Goal: Information Seeking & Learning: Compare options

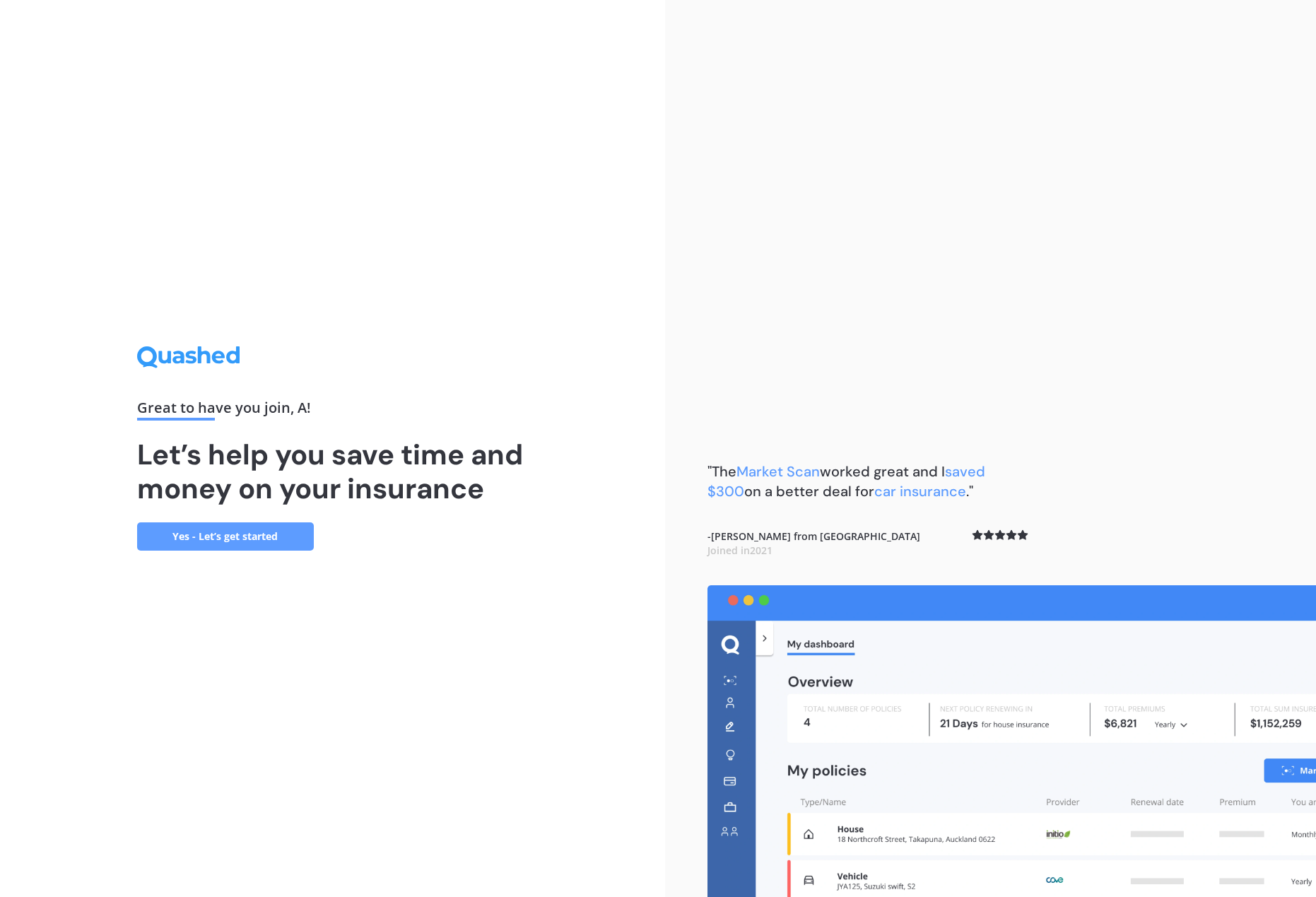
click at [1002, 271] on div ""The Market Scan worked great and I saved $300 on a better deal for car insuran…" at bounding box center [989, 448] width 651 height 897
click at [253, 541] on link "Yes - Let’s get started" at bounding box center [225, 536] width 176 height 28
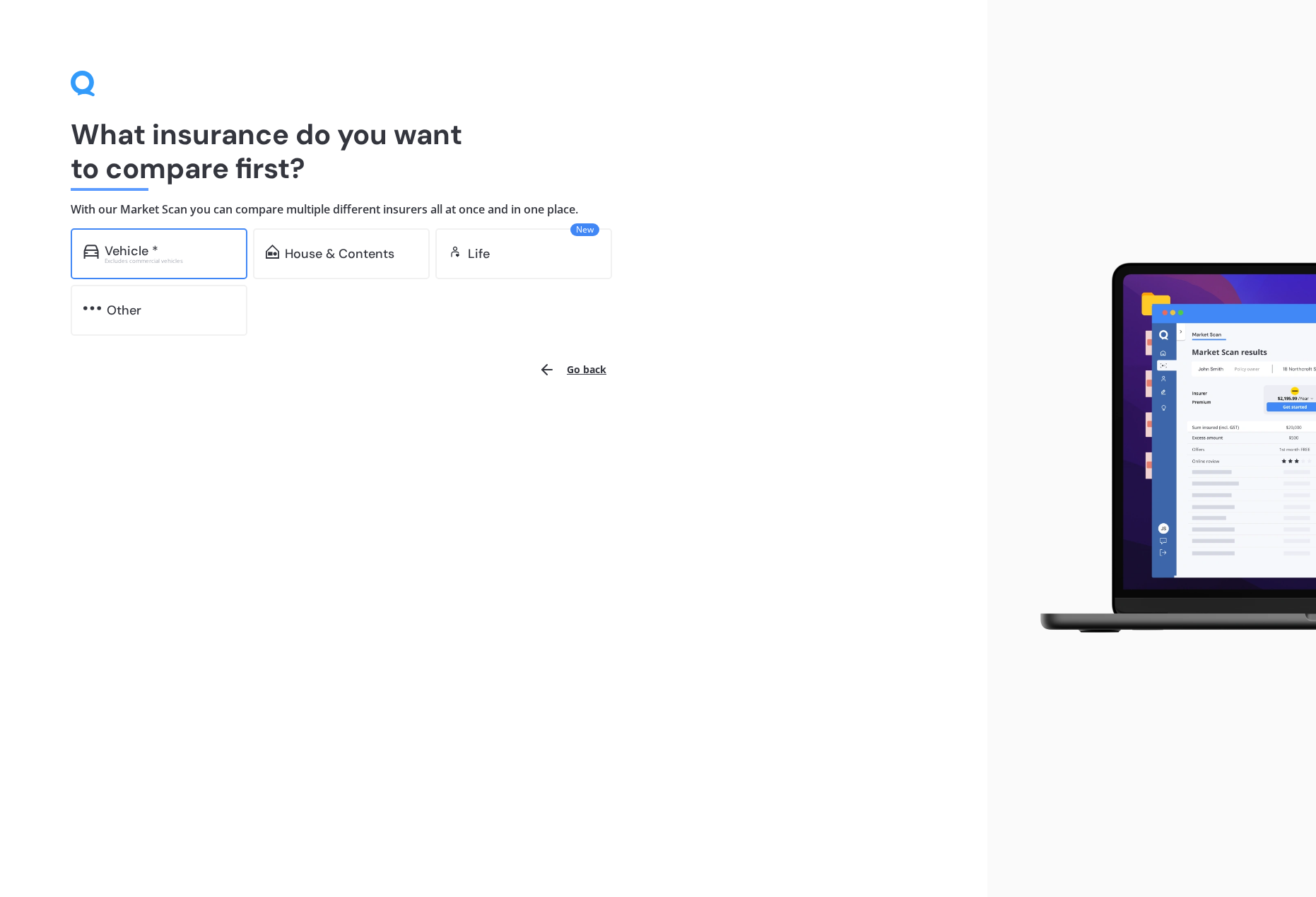
click at [159, 269] on div "Vehicle * Excludes commercial vehicles" at bounding box center [159, 253] width 176 height 51
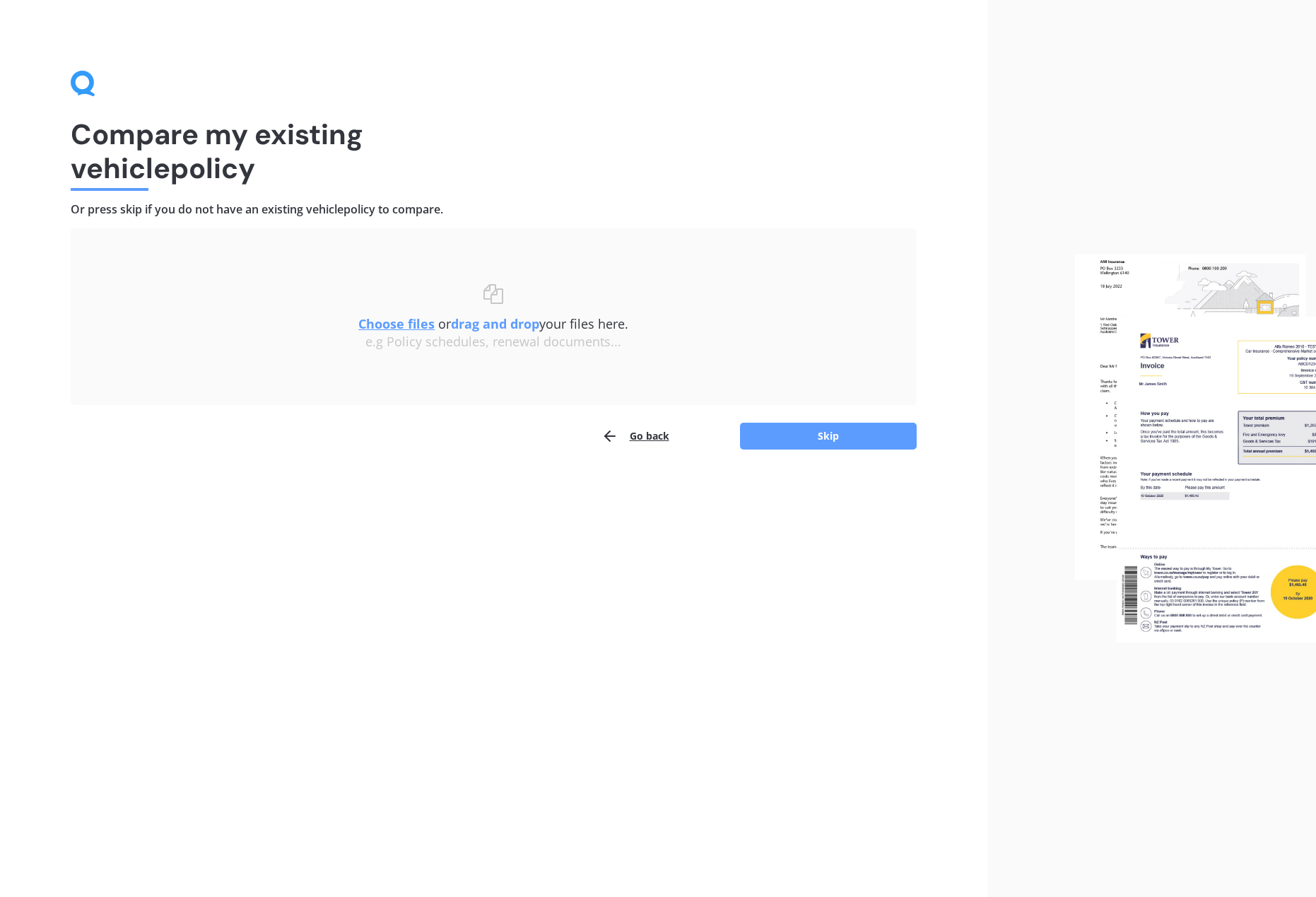
click at [414, 321] on u "Choose files" at bounding box center [396, 323] width 76 height 17
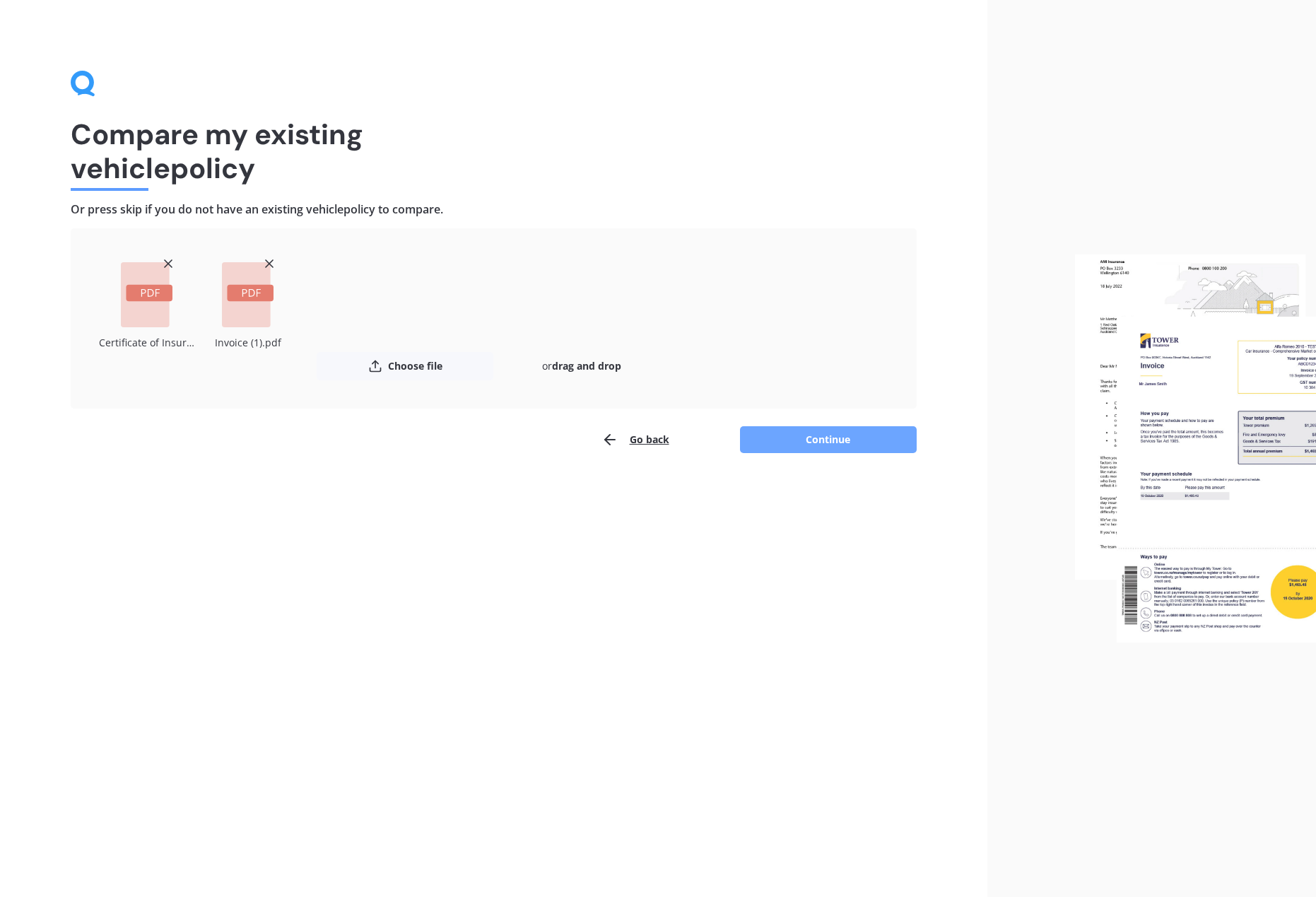
click at [827, 440] on button "Continue" at bounding box center [828, 439] width 176 height 27
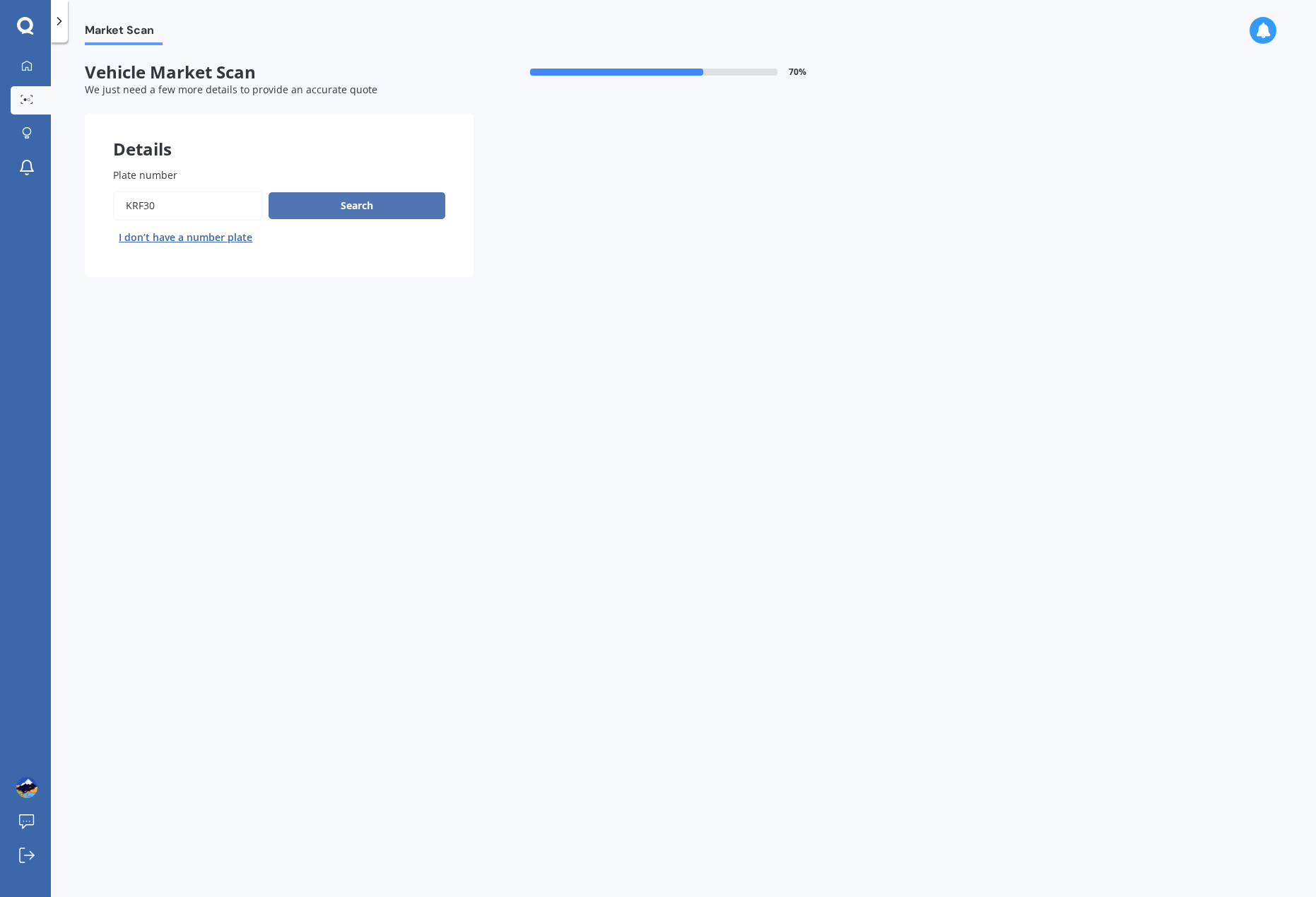
click at [386, 209] on button "Search" at bounding box center [356, 205] width 176 height 27
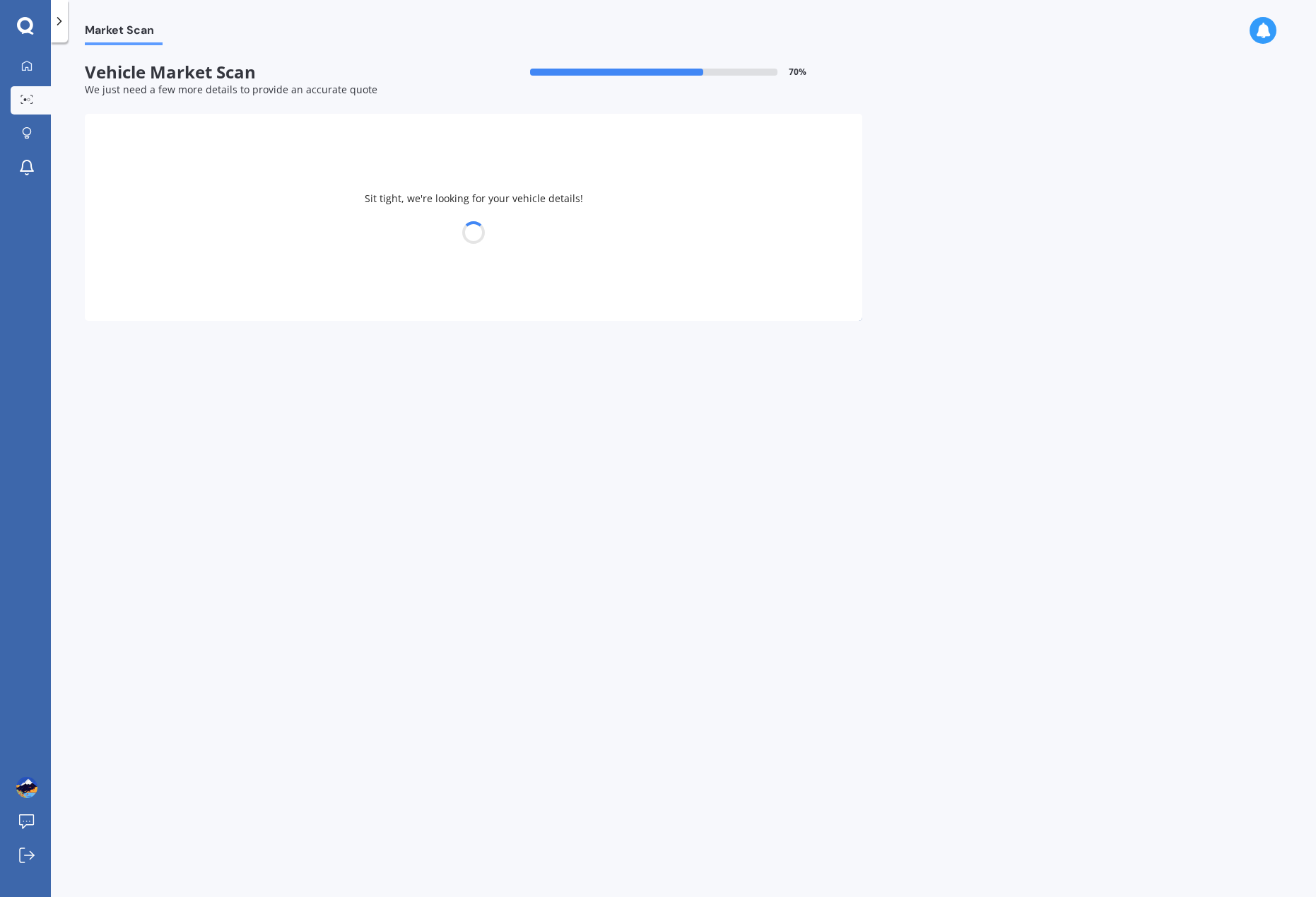
select select "SUBARU"
select select "FORESTER"
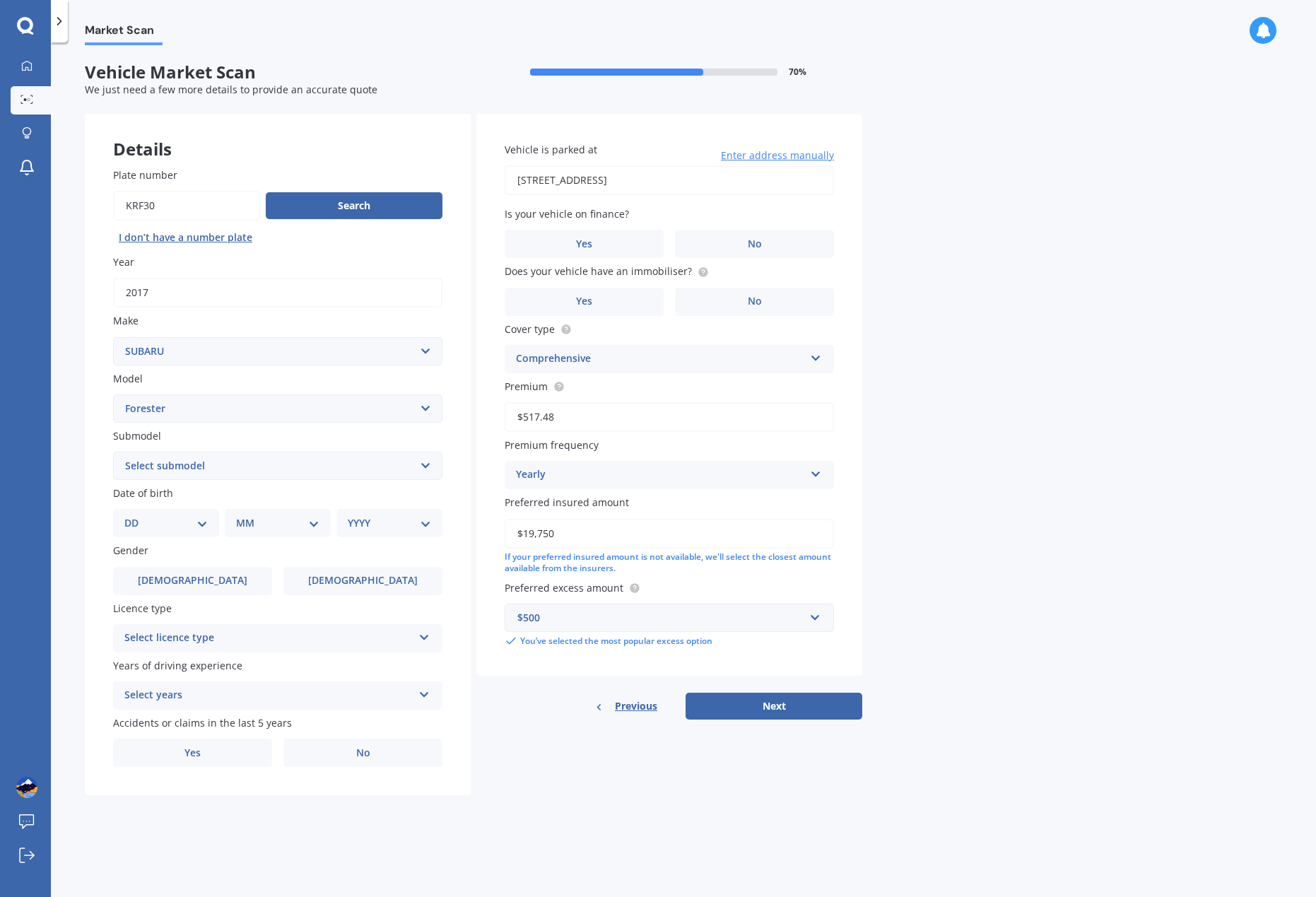
click at [198, 635] on div "Select licence type" at bounding box center [268, 638] width 288 height 17
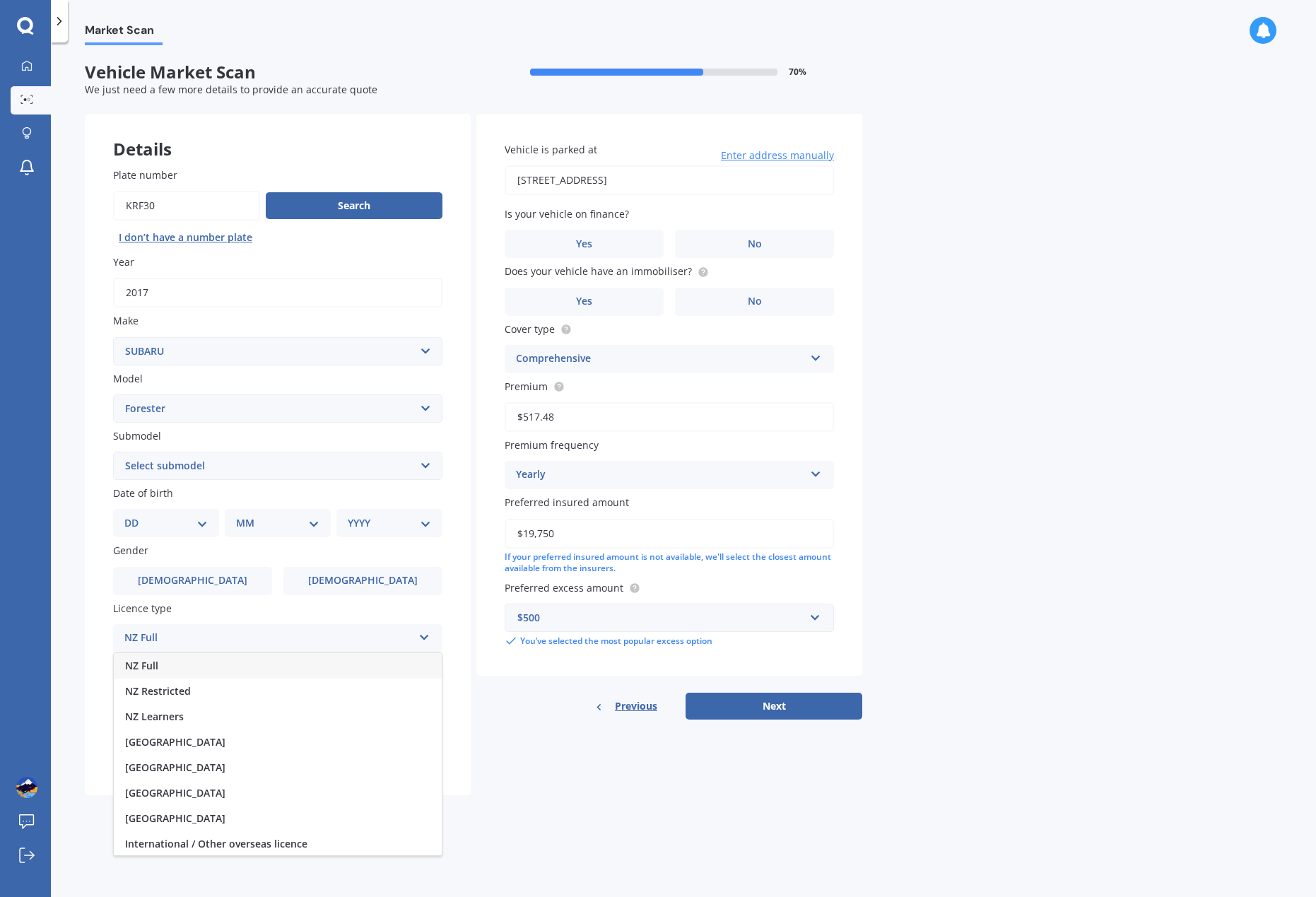
click at [193, 673] on div "NZ Full" at bounding box center [277, 666] width 327 height 25
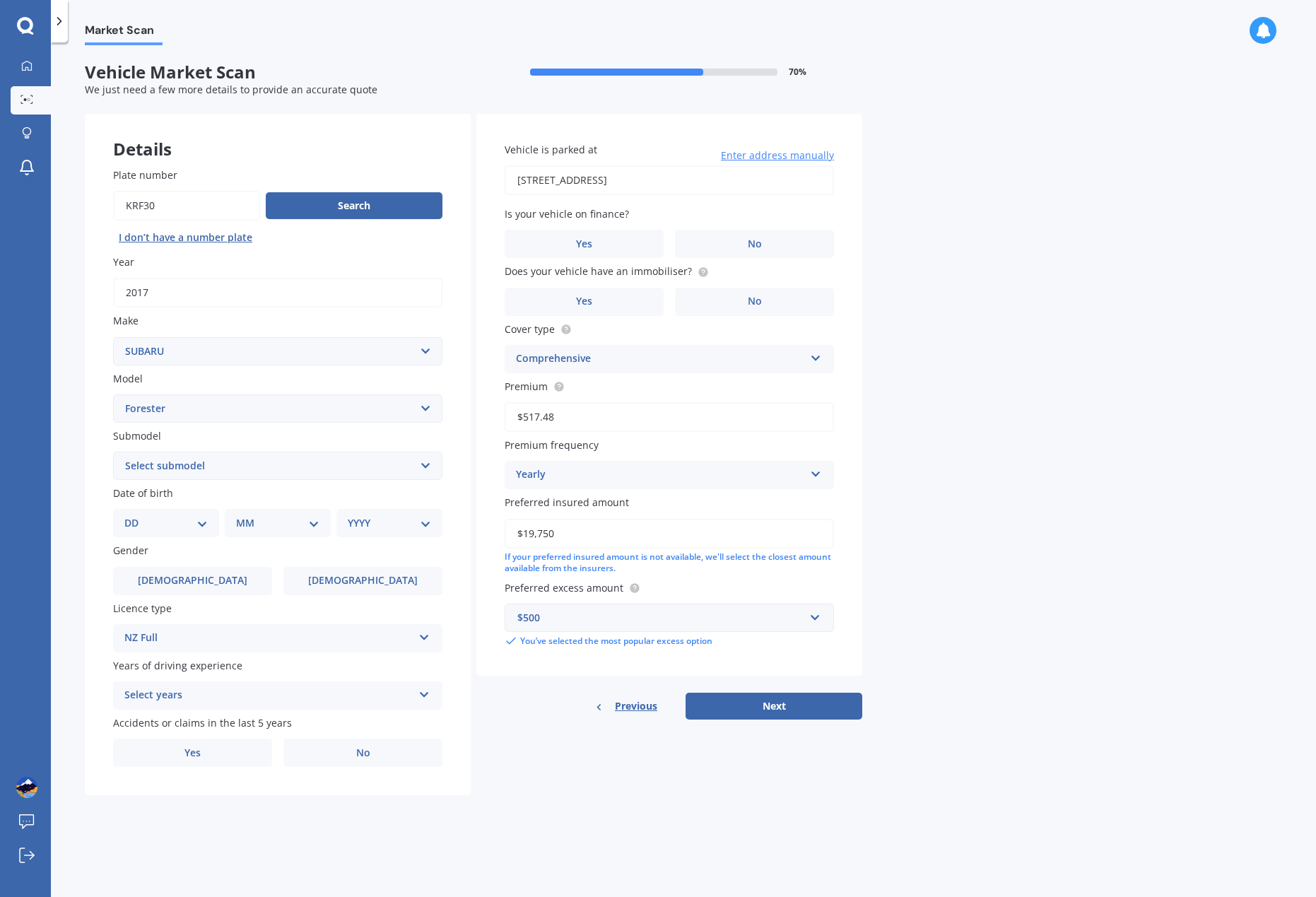
click at [206, 692] on div "Select years" at bounding box center [268, 695] width 288 height 17
click at [191, 726] on span "5 or more years" at bounding box center [162, 722] width 76 height 13
click at [235, 759] on label "Yes" at bounding box center [192, 753] width 159 height 28
click at [0, 0] on input "Yes" at bounding box center [0, 0] width 0 height 0
click at [225, 804] on div "Select item" at bounding box center [285, 810] width 254 height 17
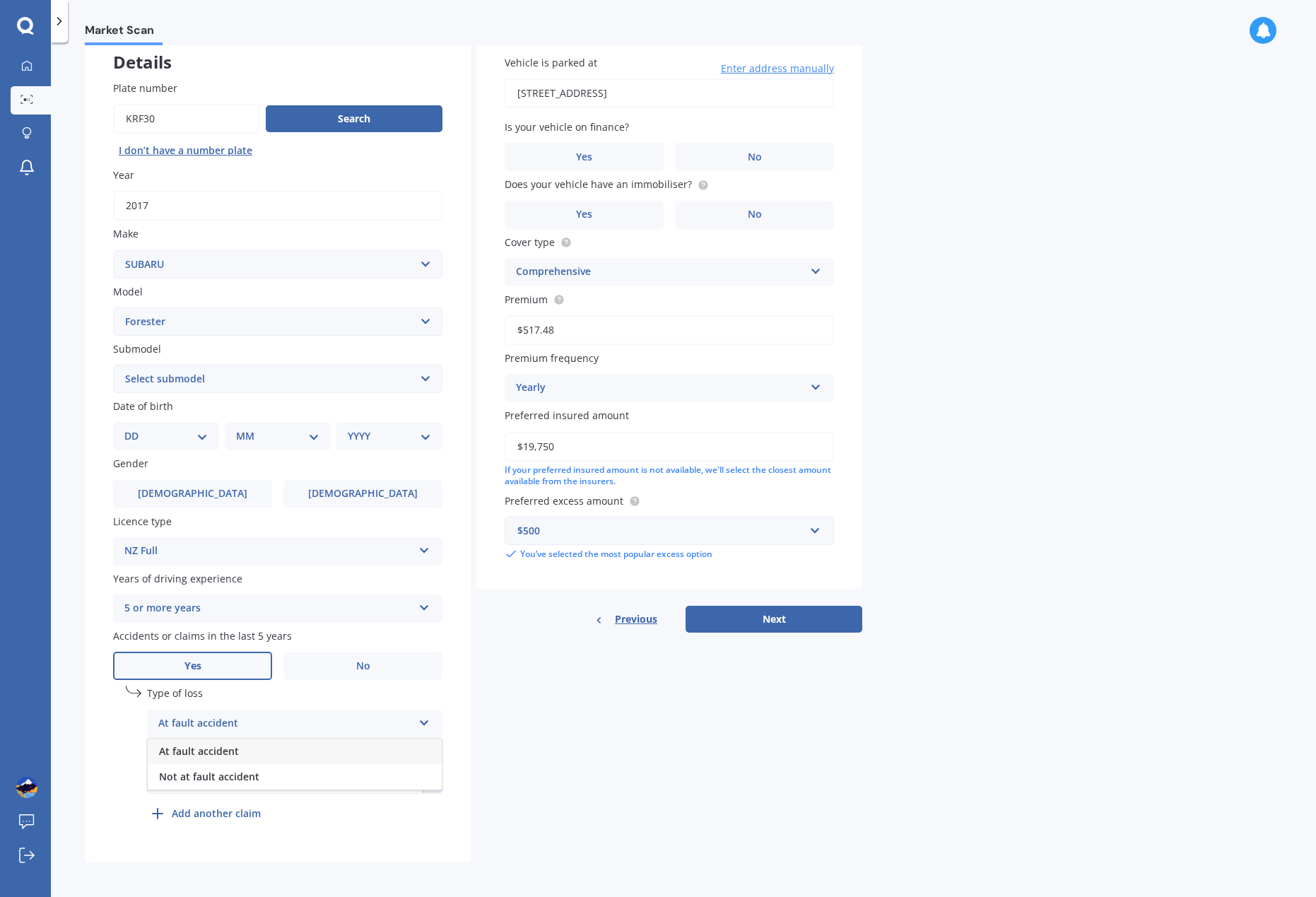
scroll to position [88, 0]
click at [355, 666] on label "No" at bounding box center [362, 664] width 159 height 28
click at [0, 0] on input "No" at bounding box center [0, 0] width 0 height 0
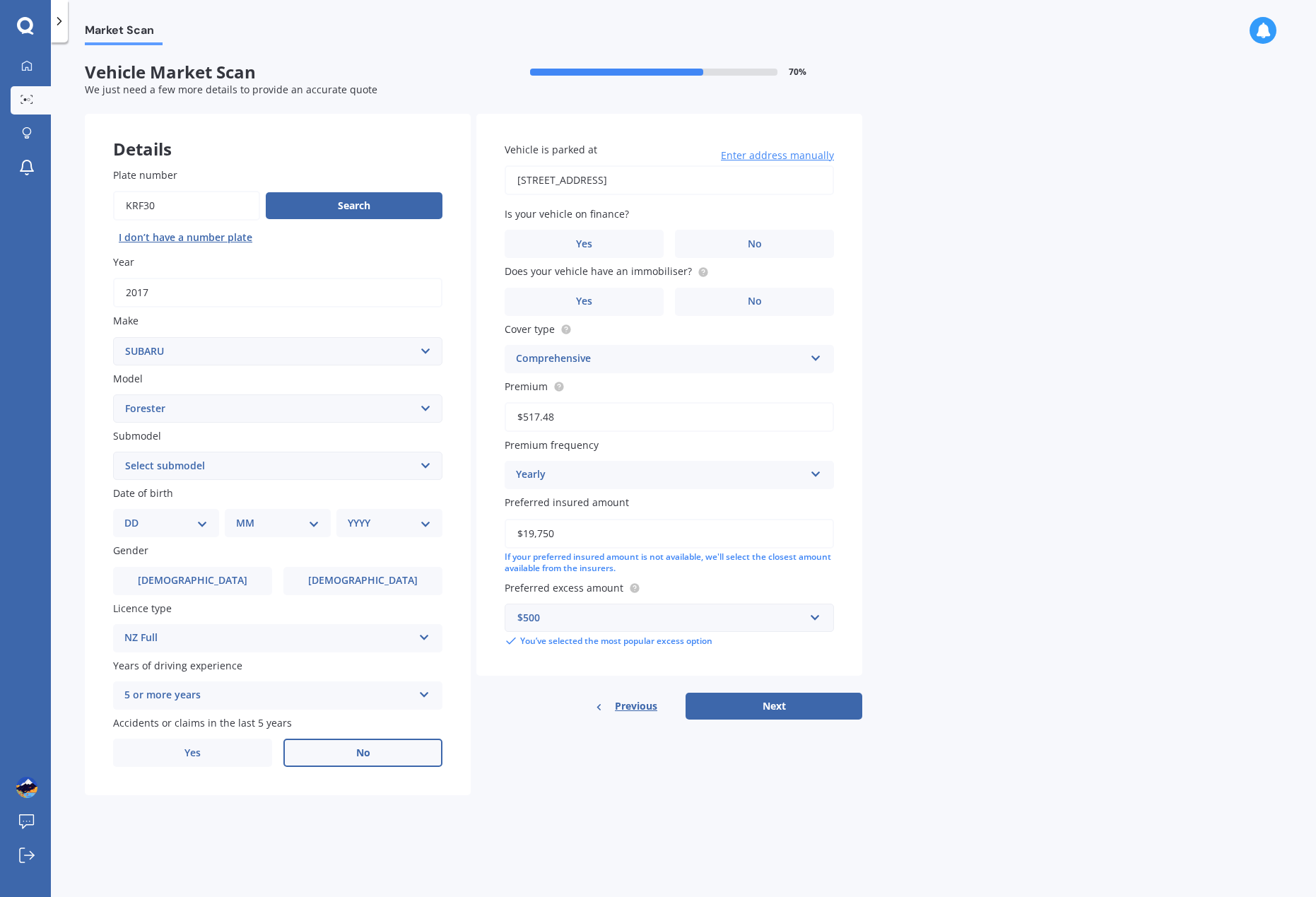
scroll to position [0, 0]
click at [332, 586] on label "[DEMOGRAPHIC_DATA]" at bounding box center [362, 581] width 159 height 28
click at [0, 0] on input "[DEMOGRAPHIC_DATA]" at bounding box center [0, 0] width 0 height 0
click at [203, 517] on select "DD 01 02 03 04 05 06 07 08 09 10 11 12 13 14 15 16 17 18 19 20 21 22 23 24 25 2…" at bounding box center [165, 523] width 83 height 16
select select "11"
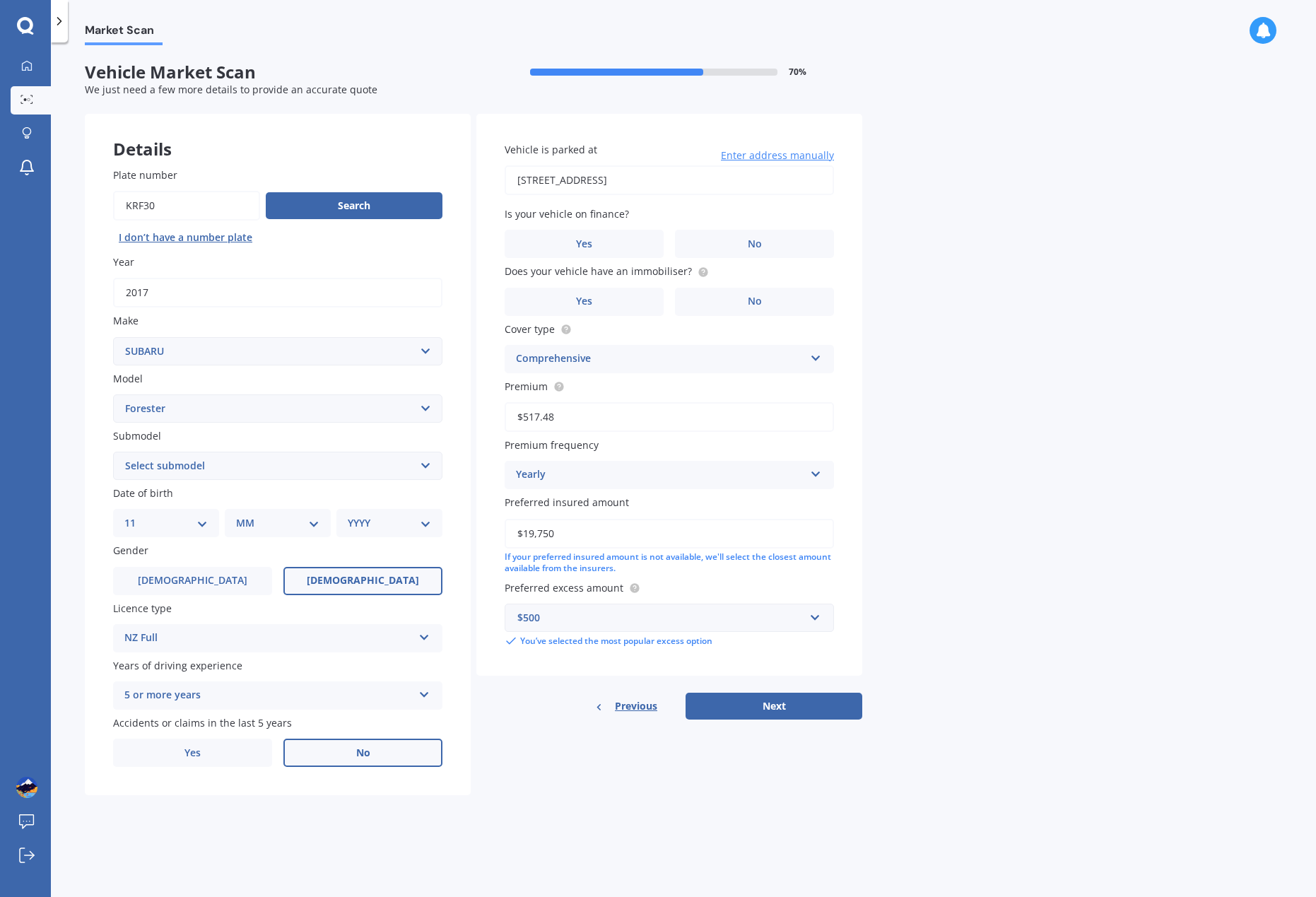
click at [135, 515] on select "DD 01 02 03 04 05 06 07 08 09 10 11 12 13 14 15 16 17 18 19 20 21 22 23 24 25 2…" at bounding box center [165, 523] width 83 height 16
click at [314, 521] on select "MM 01 02 03 04 05 06 07 08 09 10 11 12" at bounding box center [280, 523] width 78 height 16
select select "11"
click at [242, 515] on select "MM 01 02 03 04 05 06 07 08 09 10 11 12" at bounding box center [280, 523] width 78 height 16
click at [415, 527] on select "YYYY 2025 2024 2023 2022 2021 2020 2019 2018 2017 2016 2015 2014 2013 2012 2011…" at bounding box center [386, 523] width 78 height 16
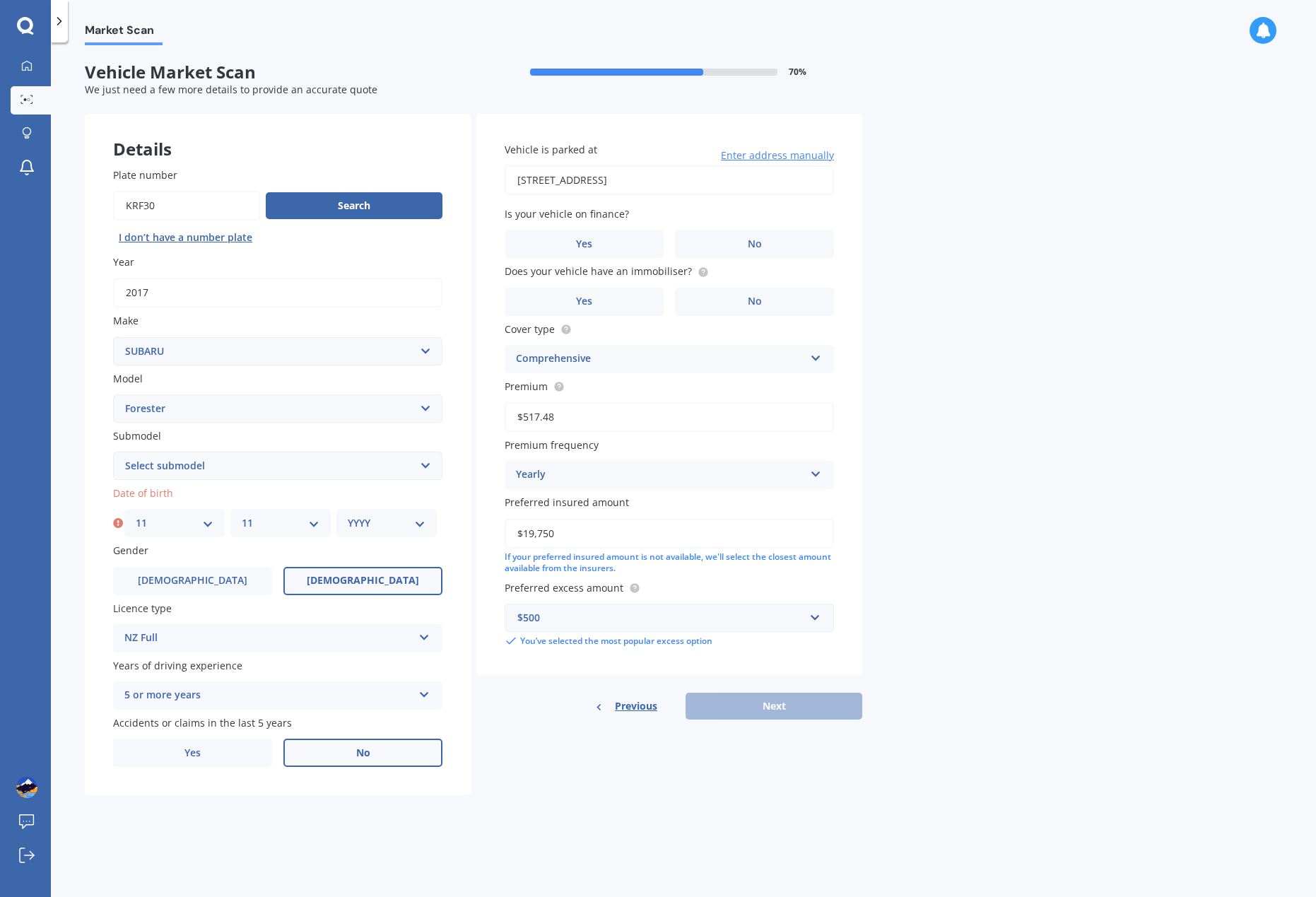
select select "1984"
click at [348, 515] on select "YYYY 2025 2024 2023 2022 2021 2020 2019 2018 2017 2016 2015 2014 2013 2012 2011…" at bounding box center [386, 523] width 78 height 16
click at [220, 465] on select "Select submodel 2.0 Diesel 2.0 Turbo 2.0 XS 2.0 XT premium 2.5 Sti Turbo 2.5 XS…" at bounding box center [277, 466] width 329 height 28
click at [540, 859] on div "Market Scan Vehicle Market Scan 70 % We just need a few more details to provide…" at bounding box center [683, 473] width 1264 height 854
click at [820, 713] on button "Next" at bounding box center [774, 706] width 176 height 27
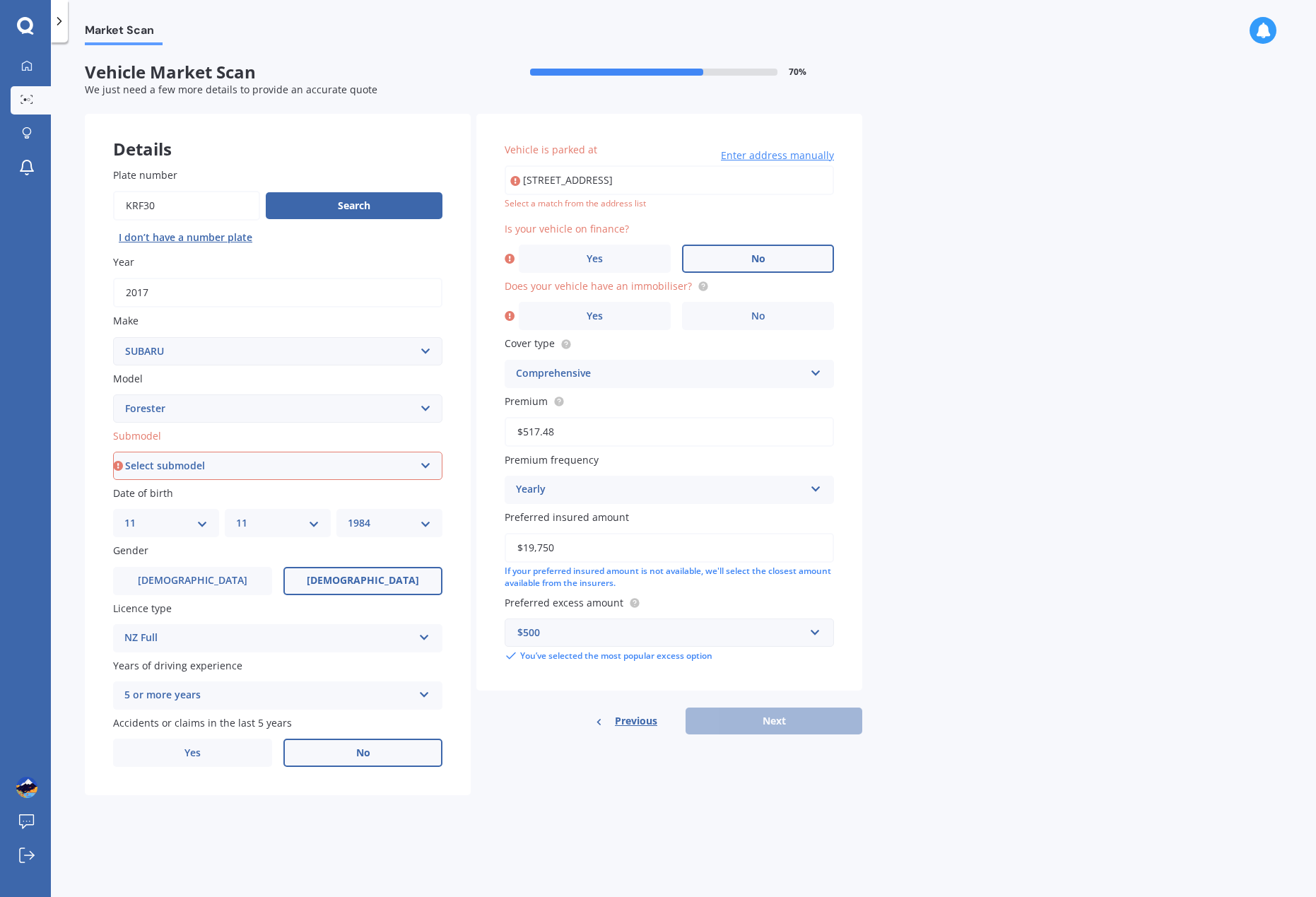
click at [745, 262] on label "No" at bounding box center [758, 259] width 152 height 28
click at [0, 0] on input "No" at bounding box center [0, 0] width 0 height 0
click at [735, 307] on label "No" at bounding box center [758, 316] width 152 height 28
click at [0, 0] on input "No" at bounding box center [0, 0] width 0 height 0
click at [679, 762] on div "Details Plate number Search I don’t have a number plate Year [DATE] Make Select…" at bounding box center [473, 454] width 777 height 682
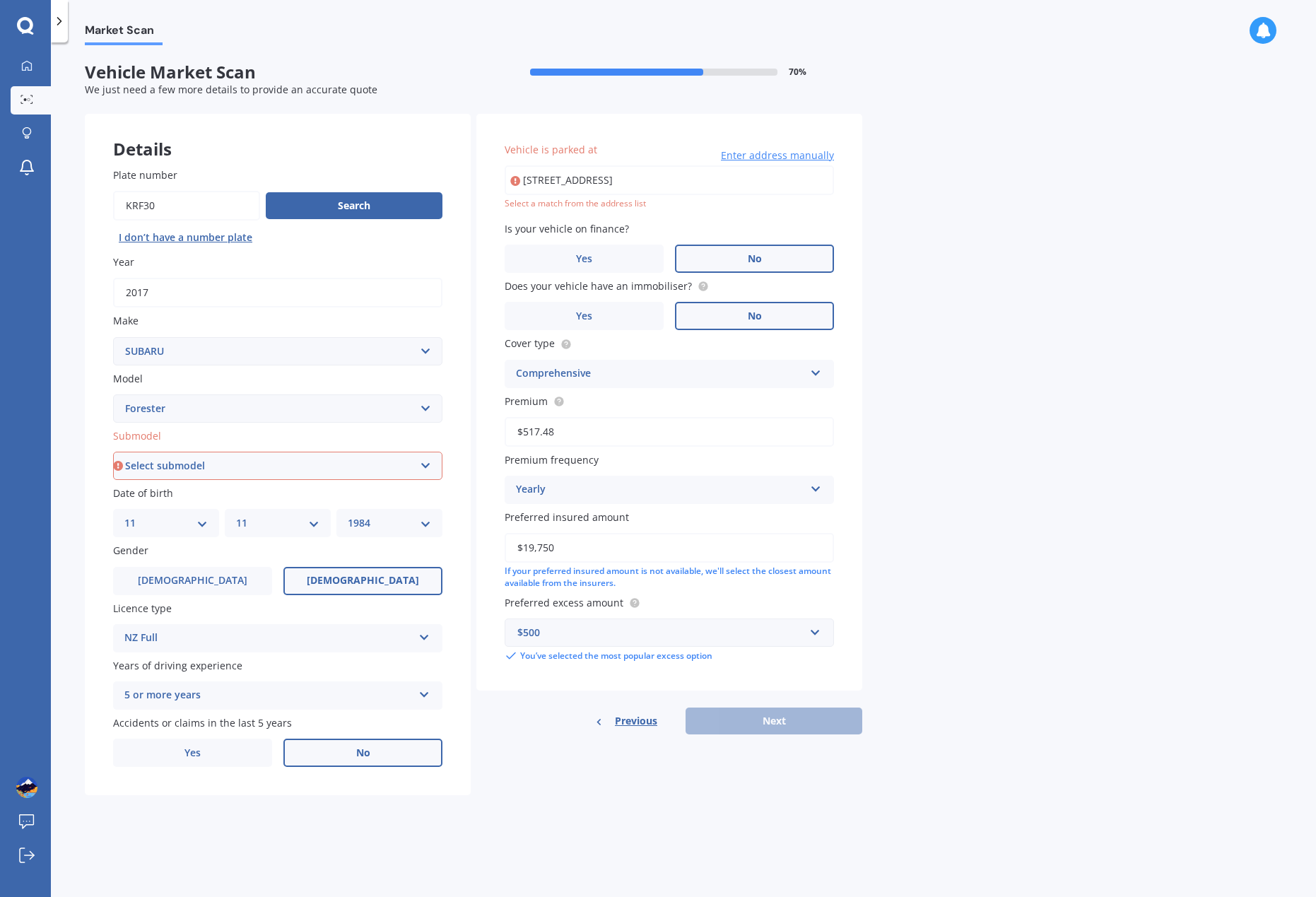
click at [672, 183] on input "[STREET_ADDRESS]" at bounding box center [669, 180] width 329 height 30
click at [692, 180] on input "[STREET_ADDRESS]" at bounding box center [669, 180] width 329 height 30
type input "[STREET_ADDRESS]"
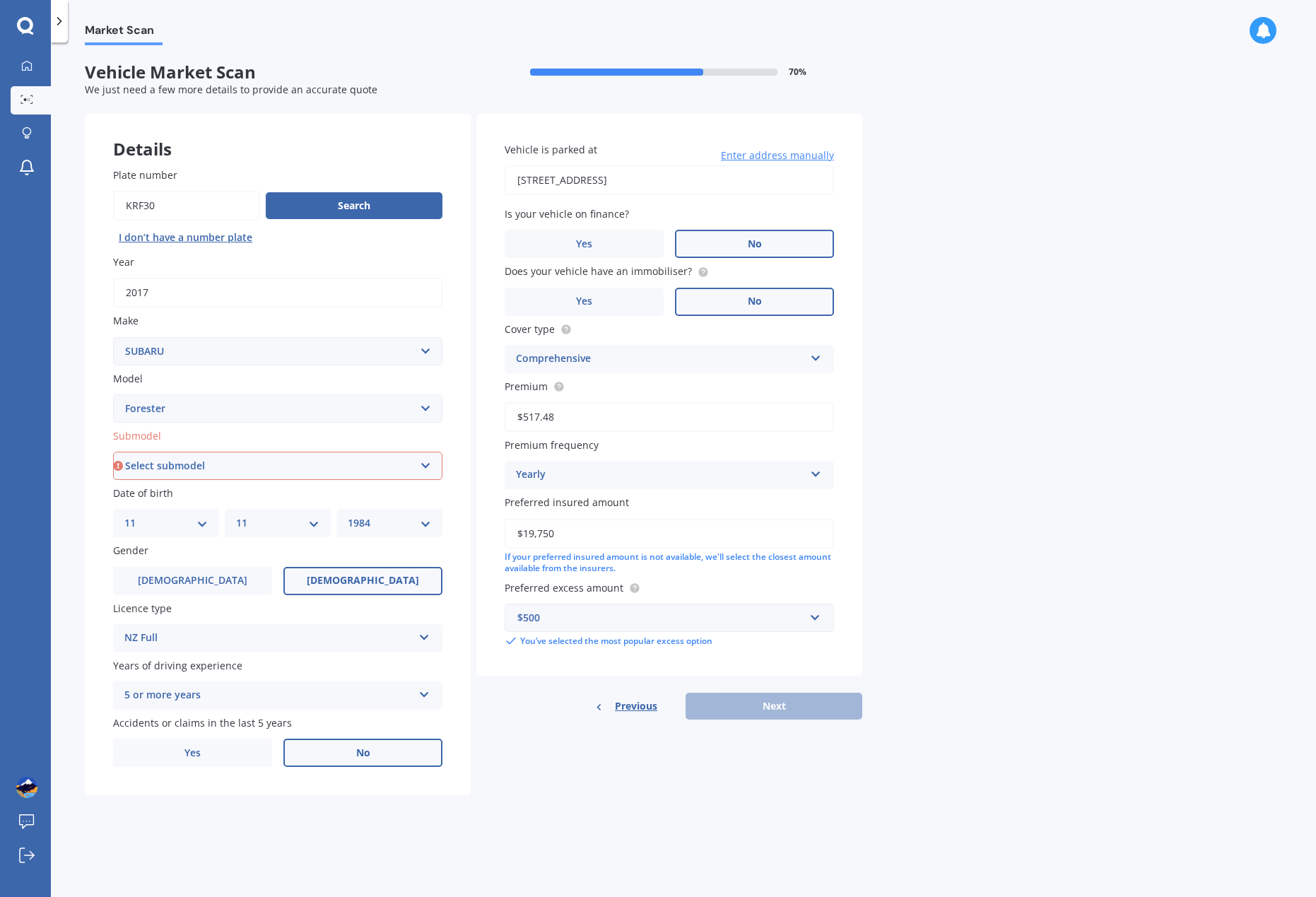
click at [662, 809] on div "Market Scan Vehicle Market Scan 70 % We just need a few more details to provide…" at bounding box center [683, 473] width 1264 height 854
click at [306, 463] on select "Select submodel 2.0 Diesel 2.0 Turbo 2.0 XS 2.0 XT premium 2.5 Sti Turbo 2.5 XS…" at bounding box center [277, 466] width 329 height 28
select select "ALPINE 2.5"
click at [113, 452] on select "Select submodel 2.0 Diesel 2.0 Turbo 2.0 XS 2.0 XT premium 2.5 Sti Turbo 2.5 XS…" at bounding box center [277, 466] width 329 height 28
click at [809, 713] on button "Next" at bounding box center [774, 706] width 176 height 27
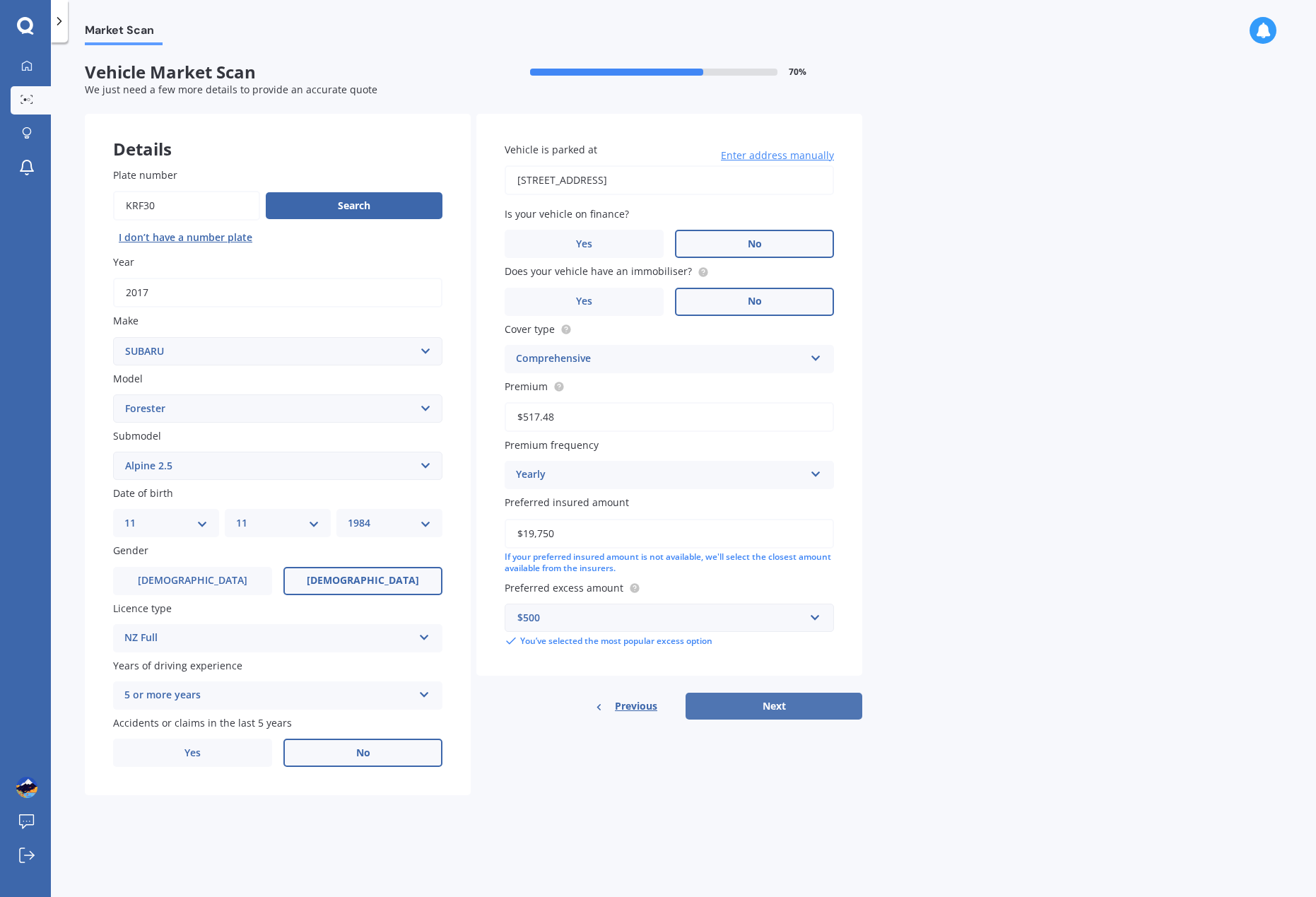
select select "11"
select select "1984"
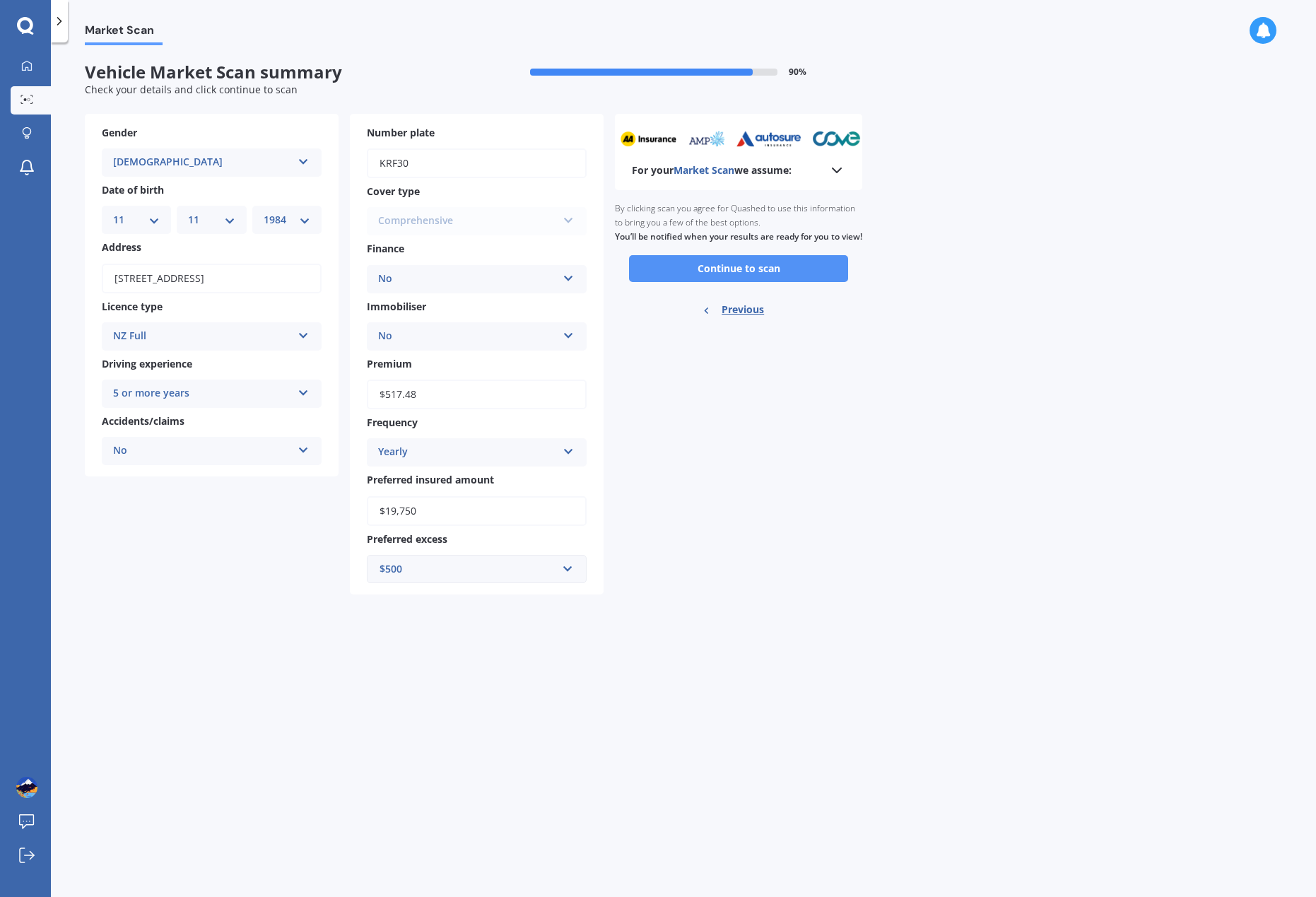
click at [754, 282] on button "Continue to scan" at bounding box center [738, 268] width 219 height 27
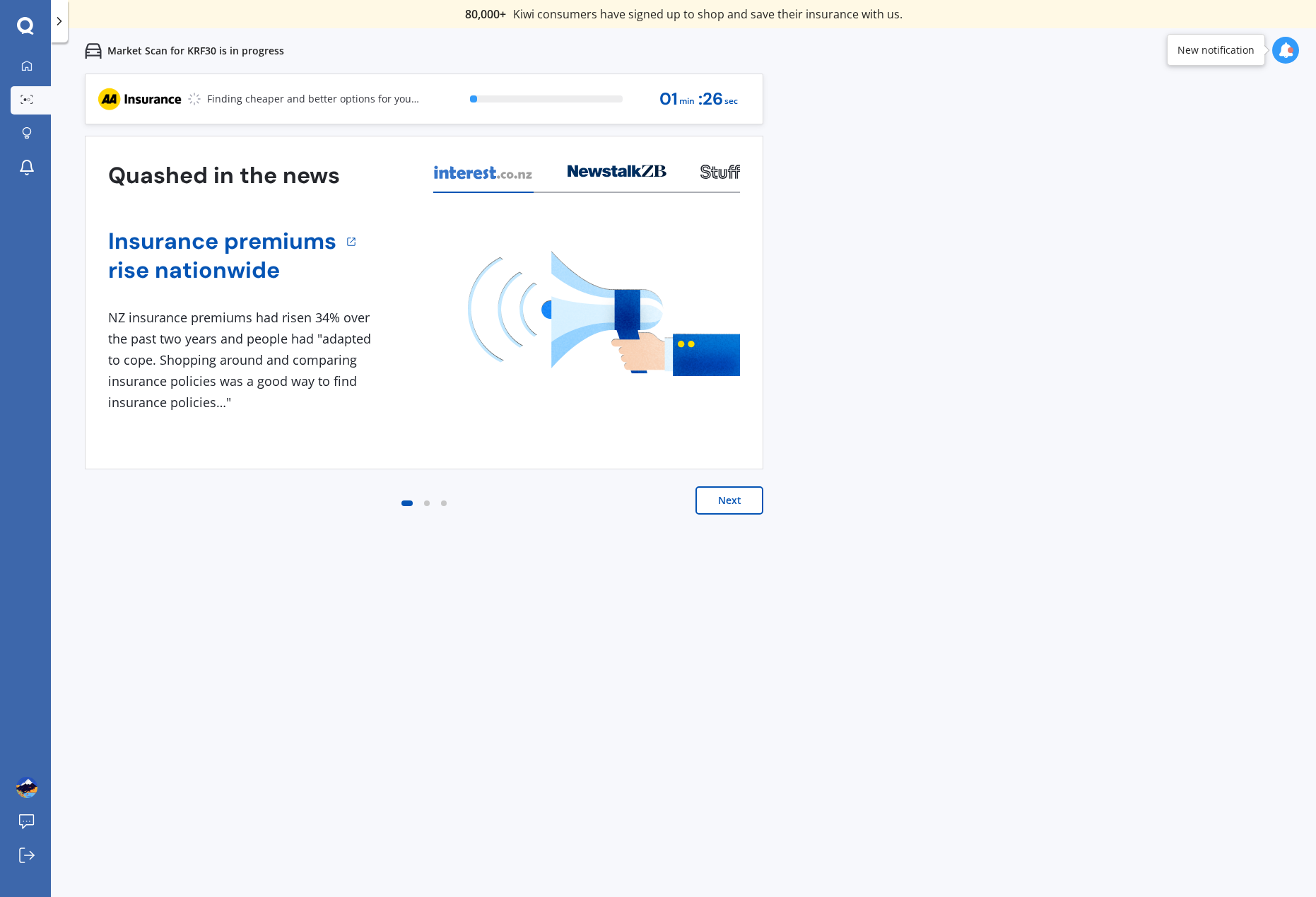
click at [734, 495] on button "Next" at bounding box center [729, 500] width 68 height 28
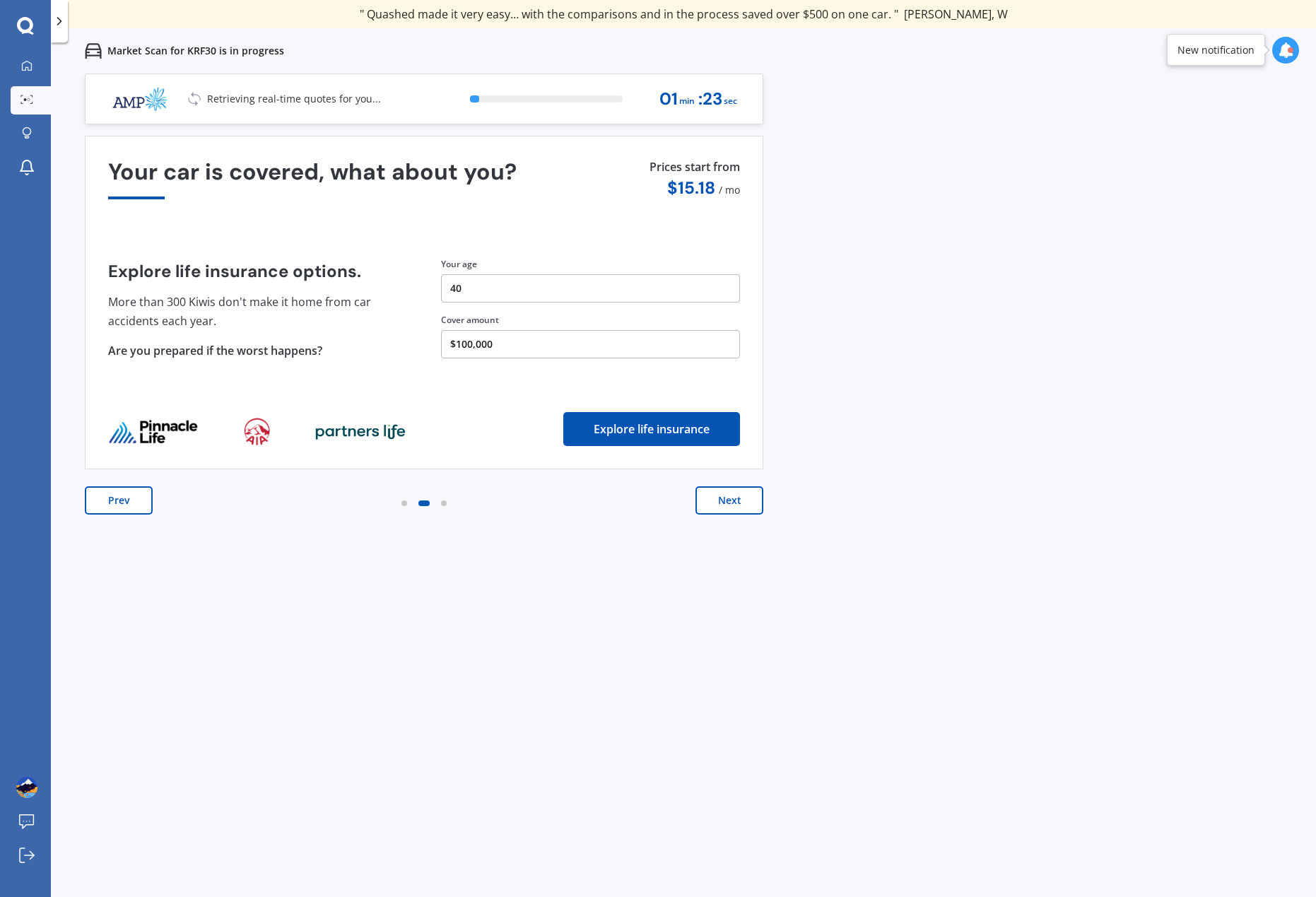
click at [734, 495] on button "Next" at bounding box center [729, 500] width 68 height 28
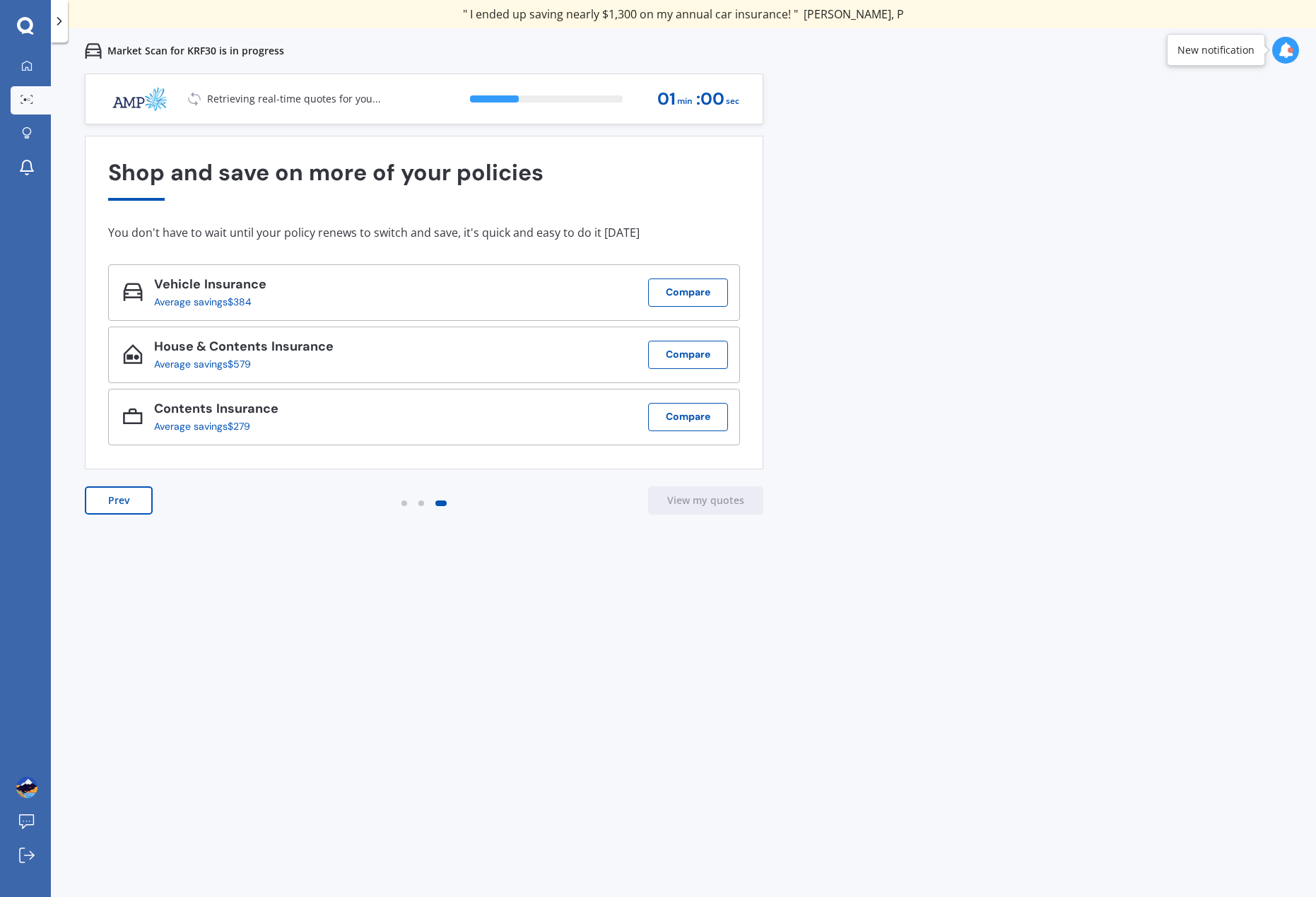
click at [906, 377] on div "Previous 80,000+ [DEMOGRAPHIC_DATA] consumers have signed up to shop and save t…" at bounding box center [683, 521] width 1264 height 897
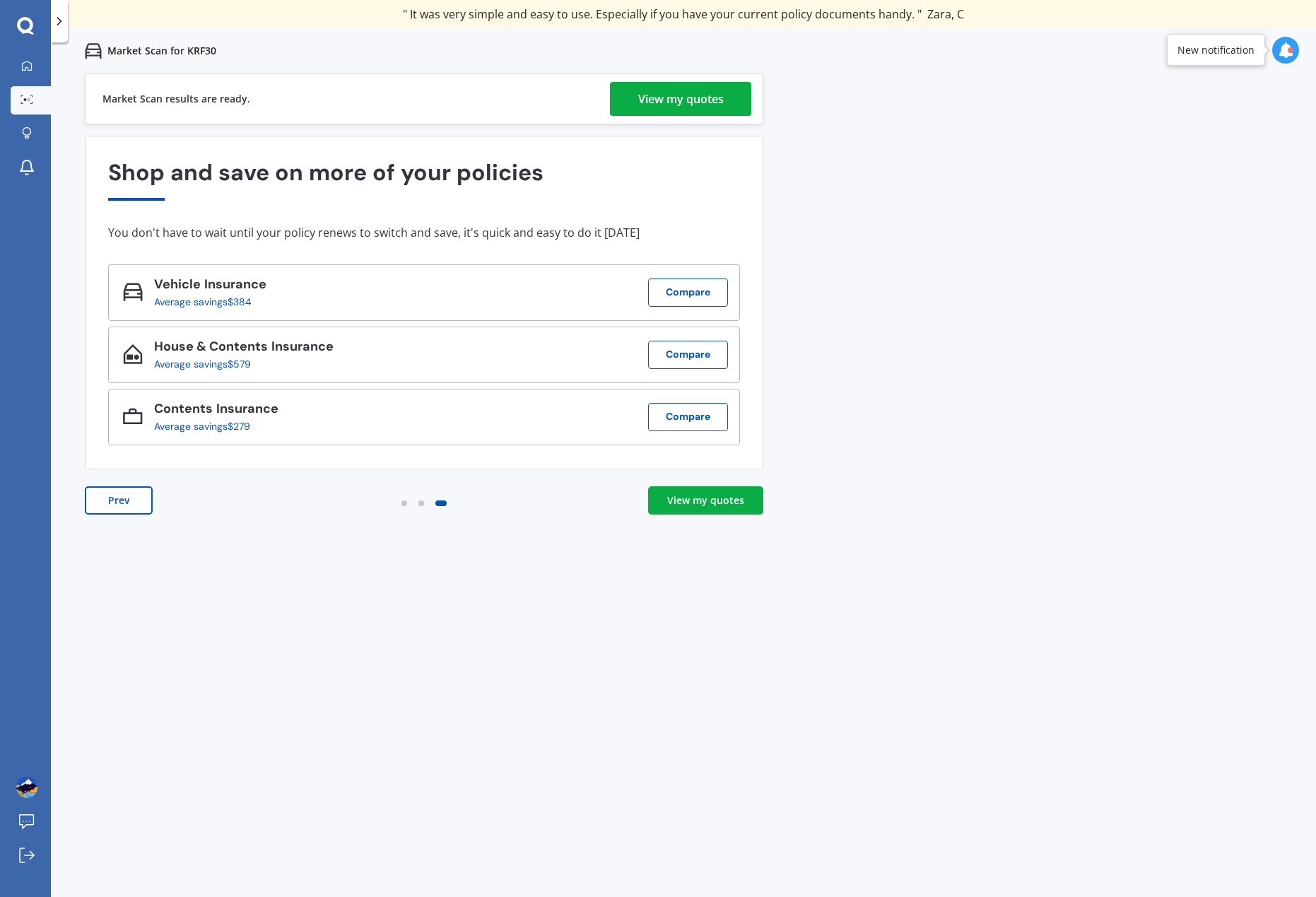
click at [668, 102] on div "View my quotes" at bounding box center [681, 99] width 86 height 34
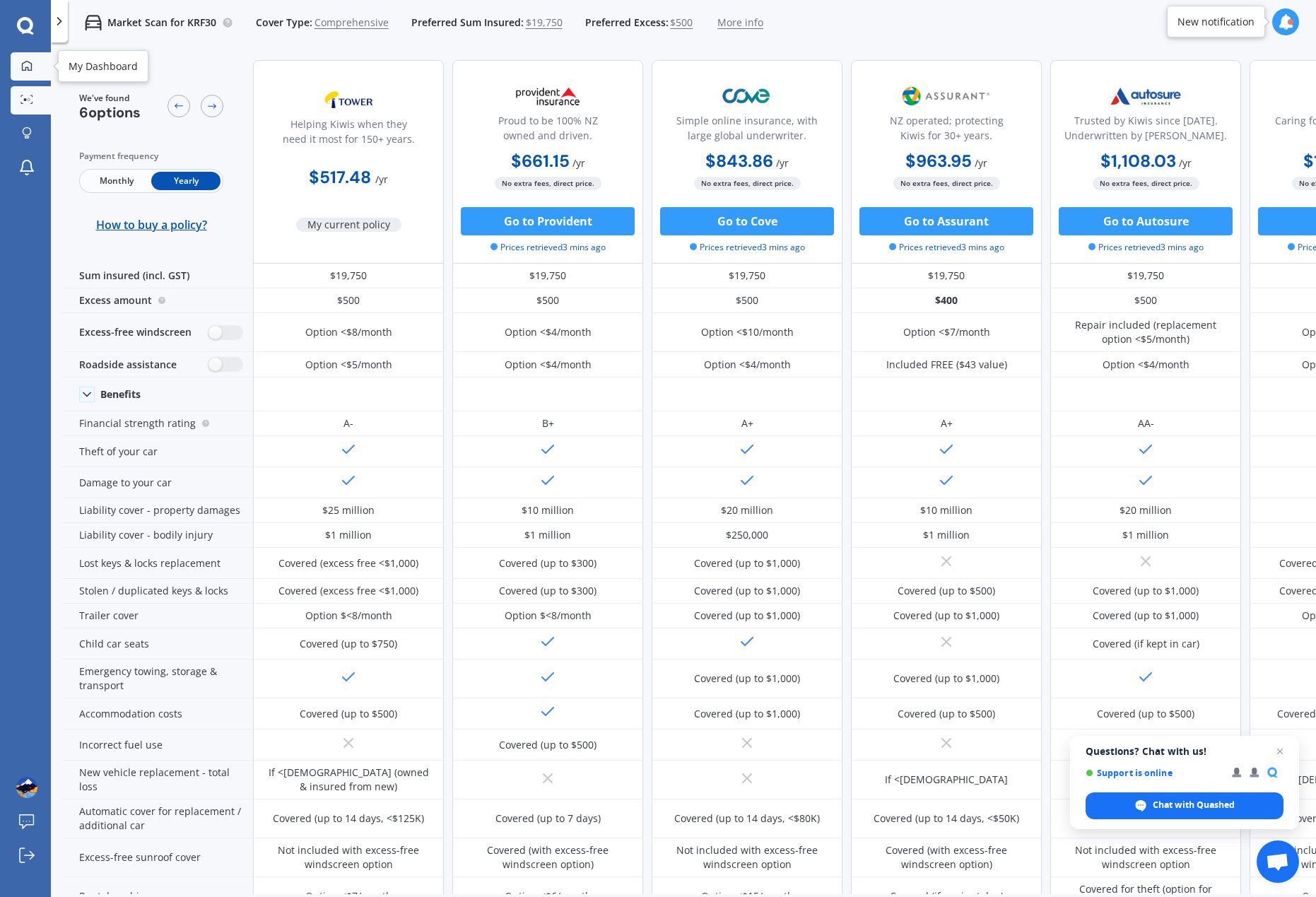
click at [40, 70] on link "My Dashboard" at bounding box center [31, 66] width 40 height 28
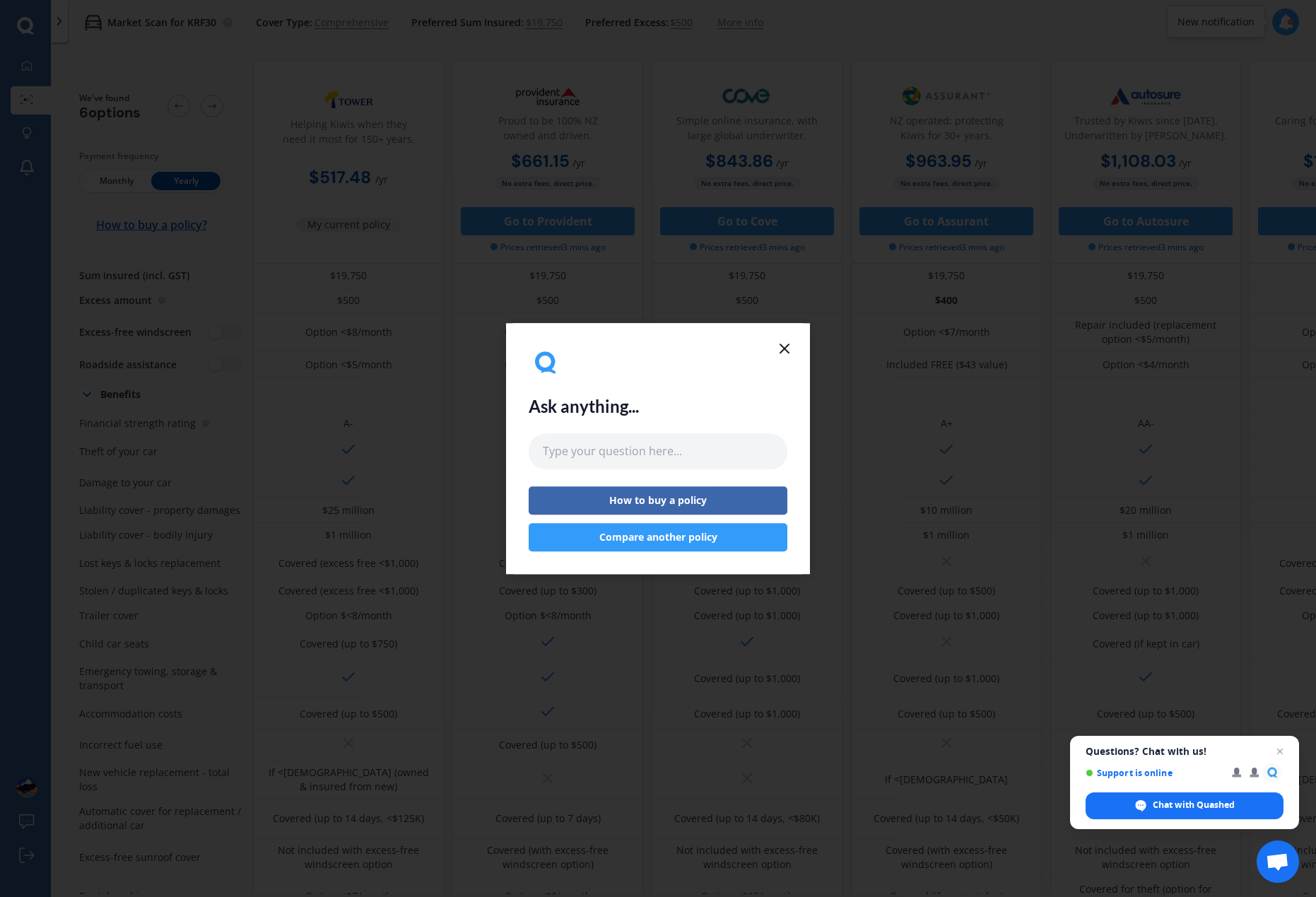
click at [783, 349] on line at bounding box center [784, 348] width 9 height 9
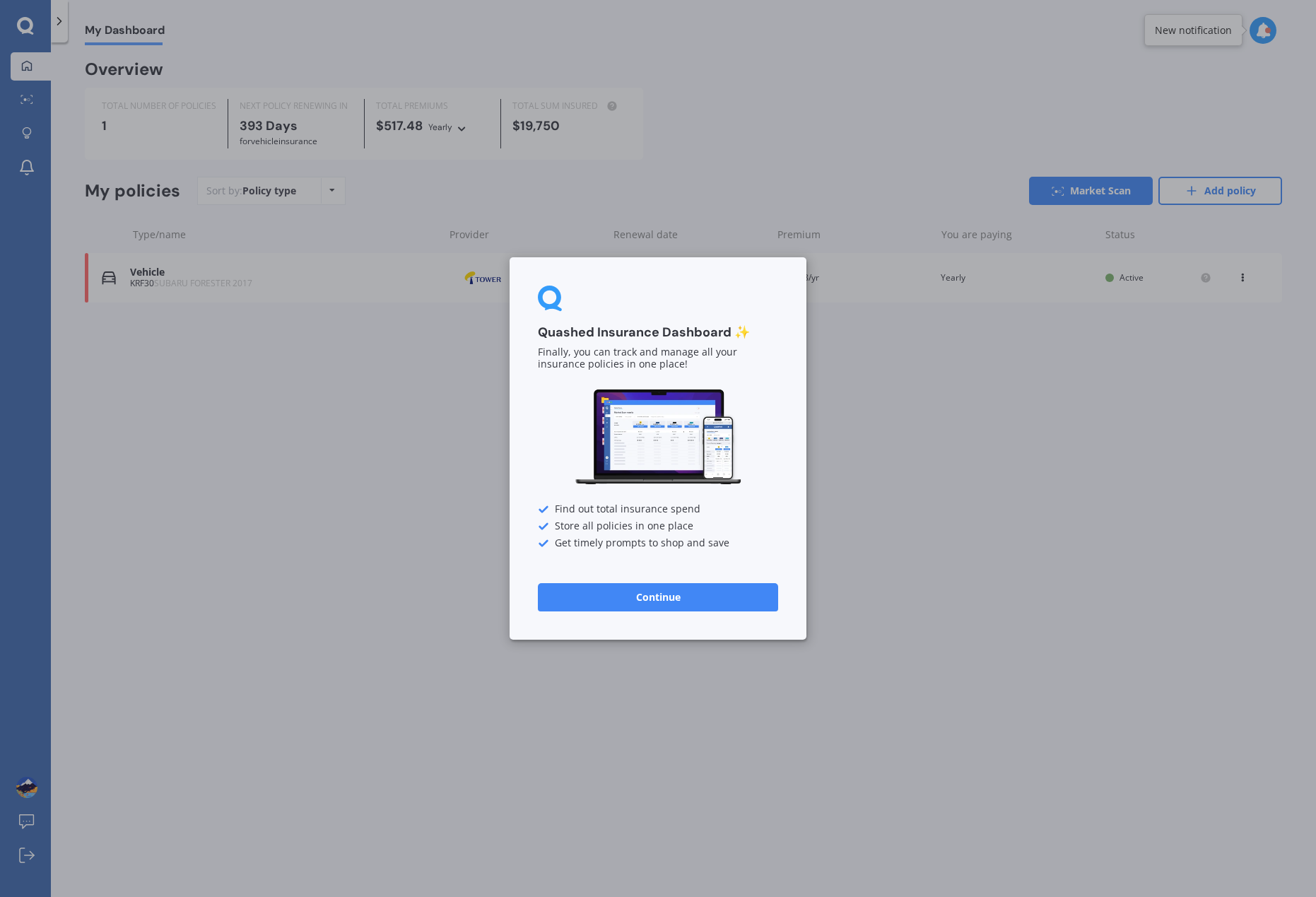
click at [689, 601] on button "Continue" at bounding box center [658, 597] width 240 height 28
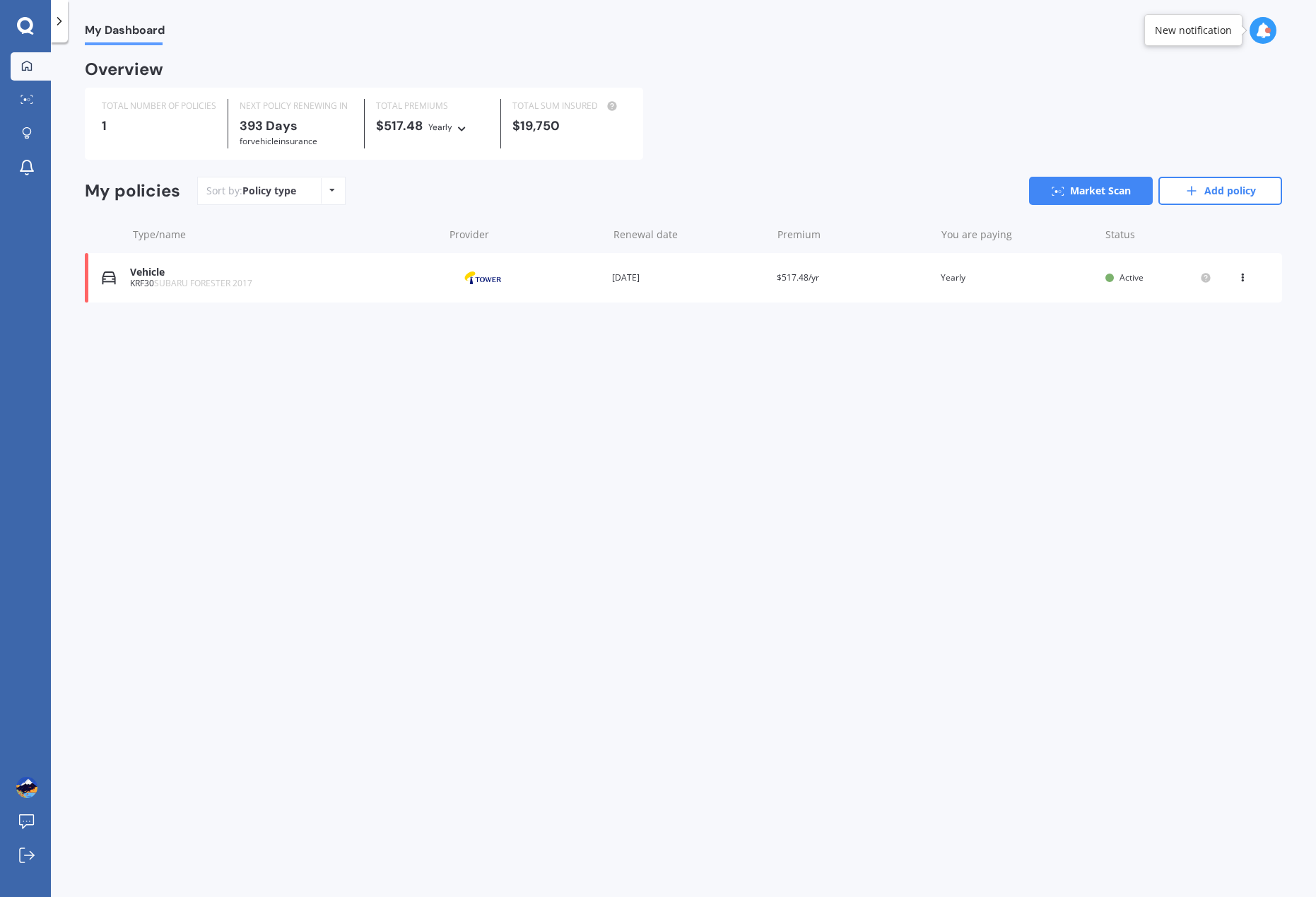
click at [173, 576] on div "My Dashboard Overview TOTAL NUMBER OF POLICIES 1 NEXT POLICY RENEWING [DATE] fo…" at bounding box center [683, 473] width 1264 height 854
click at [1243, 197] on link "Add policy" at bounding box center [1220, 190] width 124 height 28
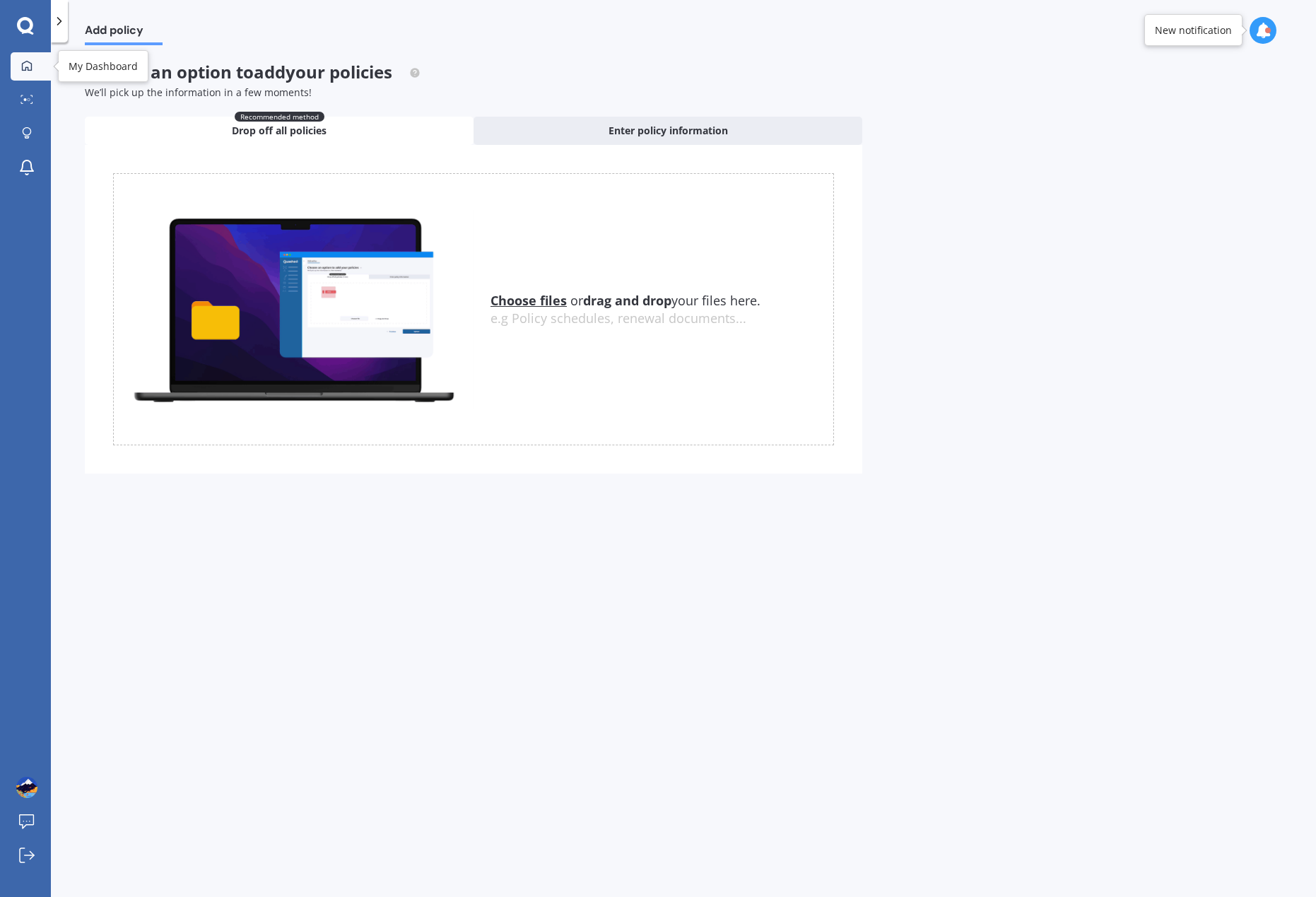
click at [20, 68] on div at bounding box center [27, 66] width 21 height 13
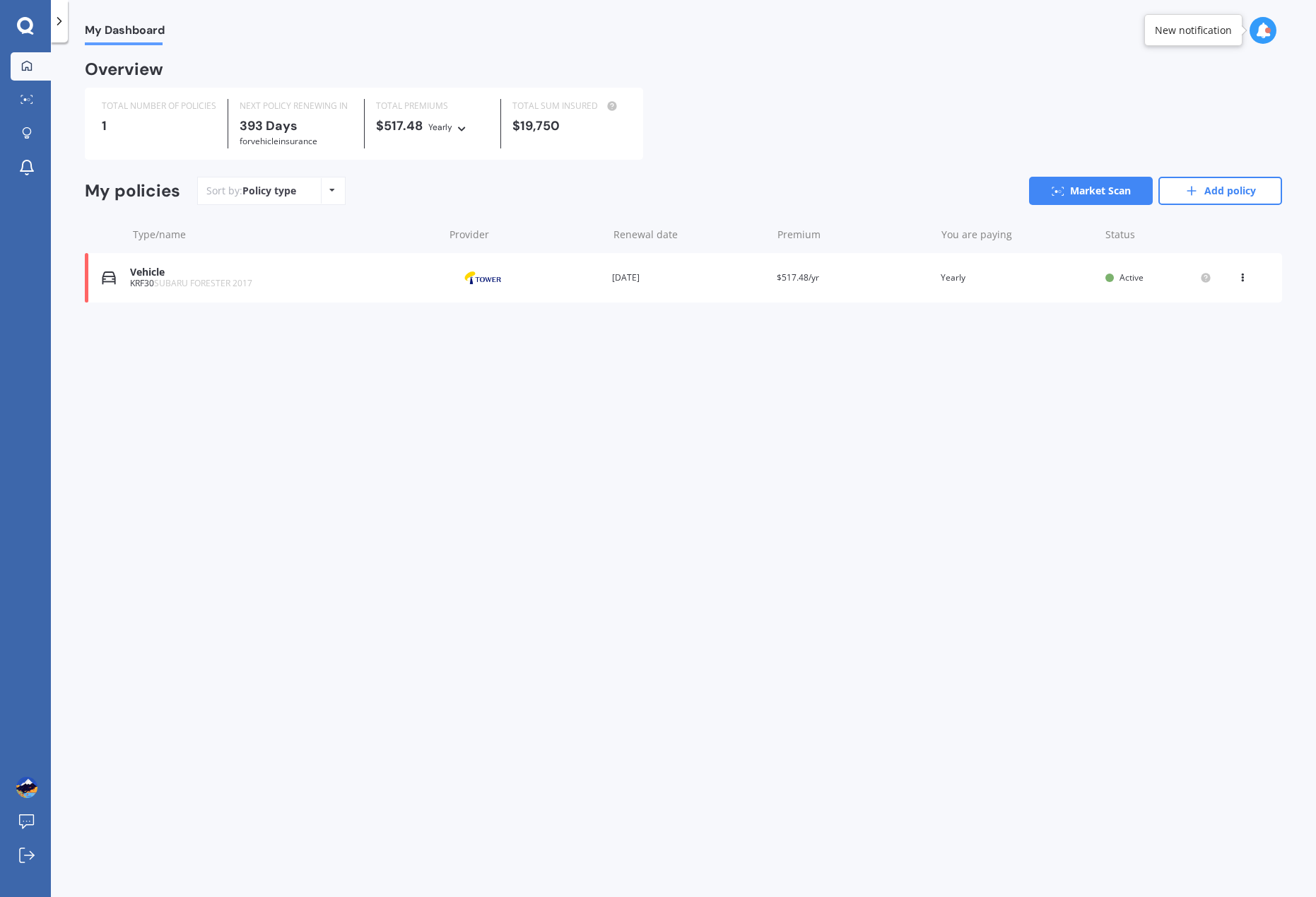
click at [20, 68] on div at bounding box center [27, 66] width 21 height 13
click at [329, 190] on icon at bounding box center [332, 190] width 5 height 9
click at [59, 13] on div at bounding box center [59, 21] width 17 height 43
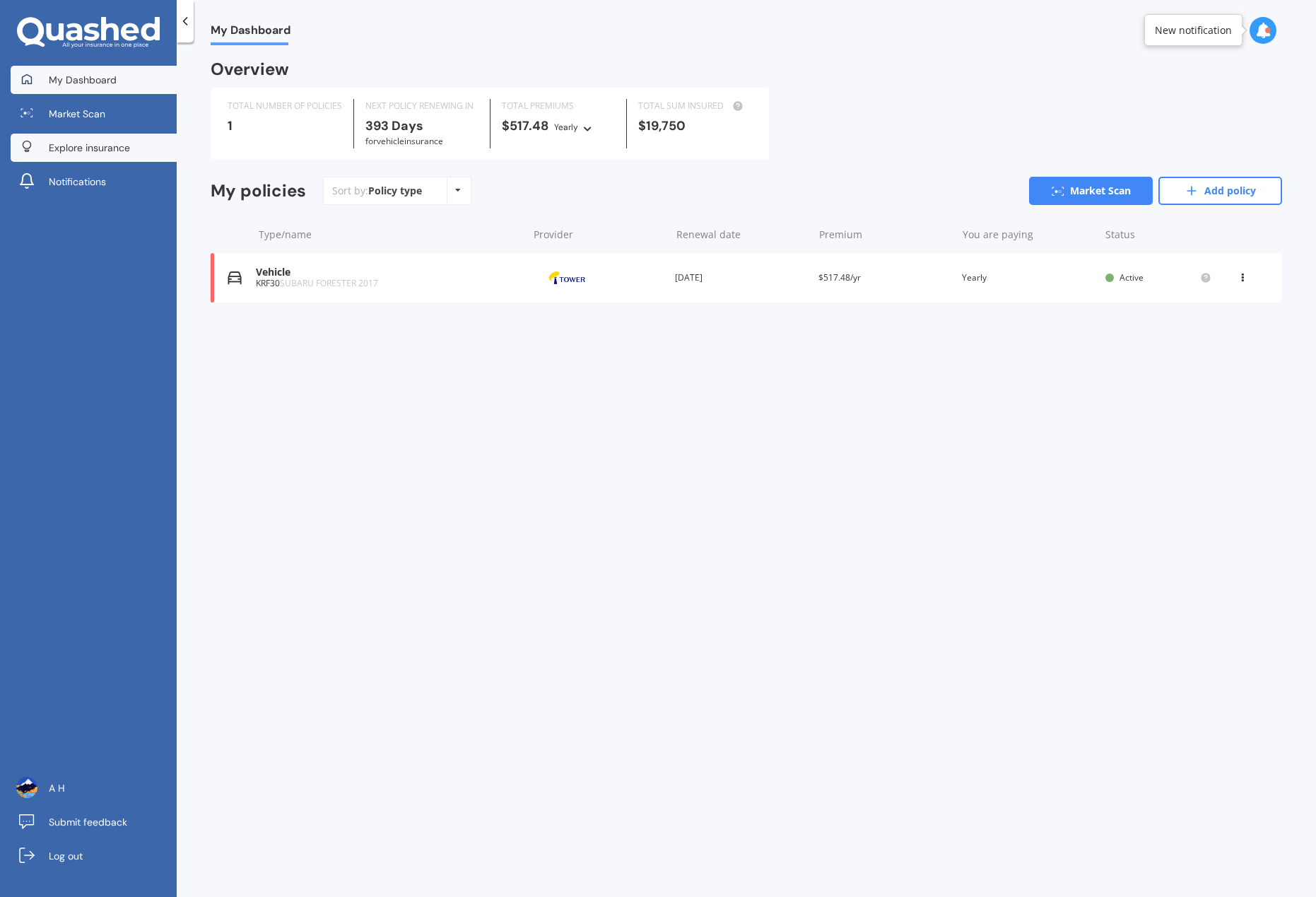
click at [47, 142] on link "Explore insurance" at bounding box center [93, 148] width 166 height 28
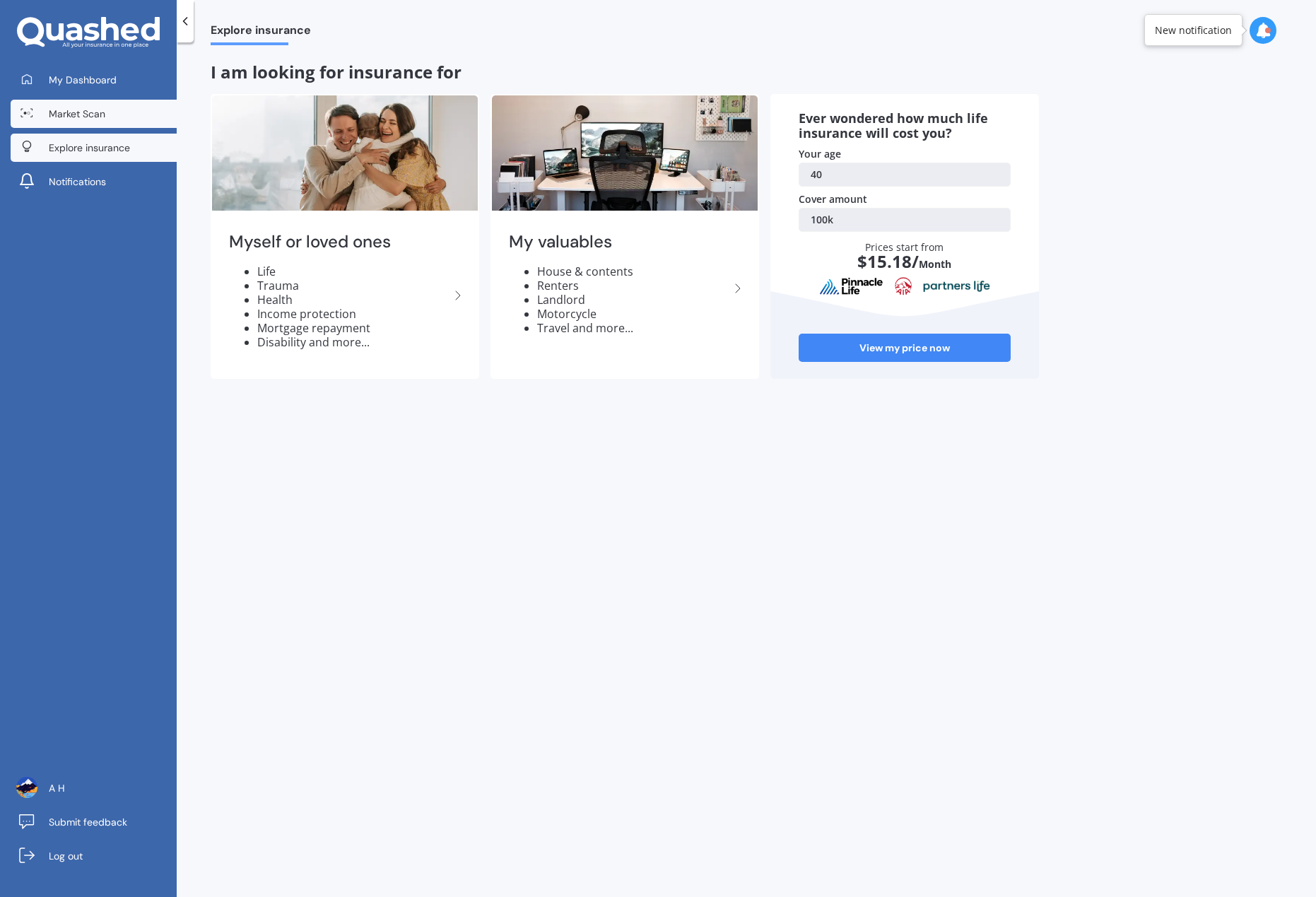
click at [89, 114] on span "Market Scan" at bounding box center [77, 114] width 57 height 14
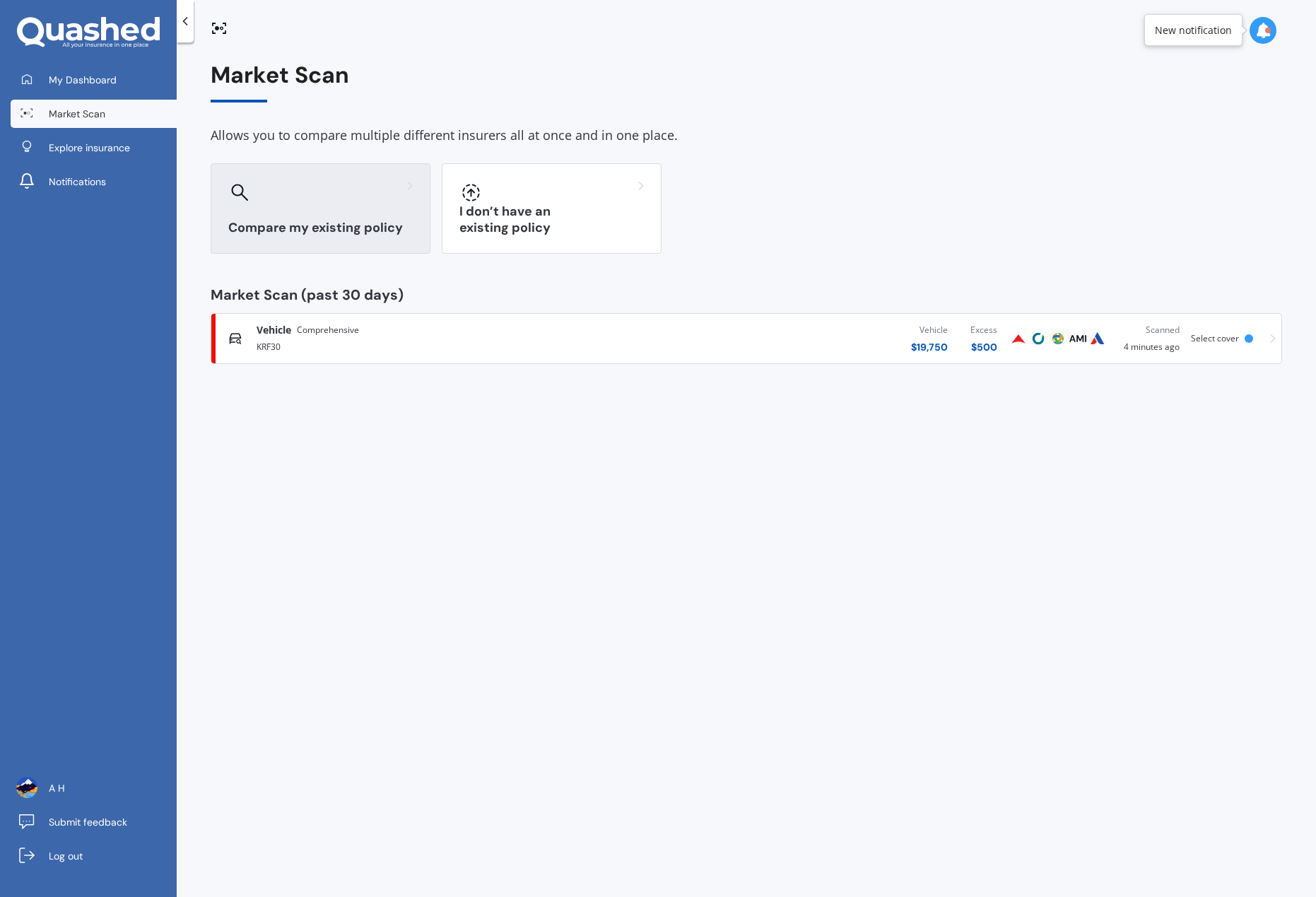
click at [301, 176] on div "Compare my existing policy" at bounding box center [320, 209] width 220 height 91
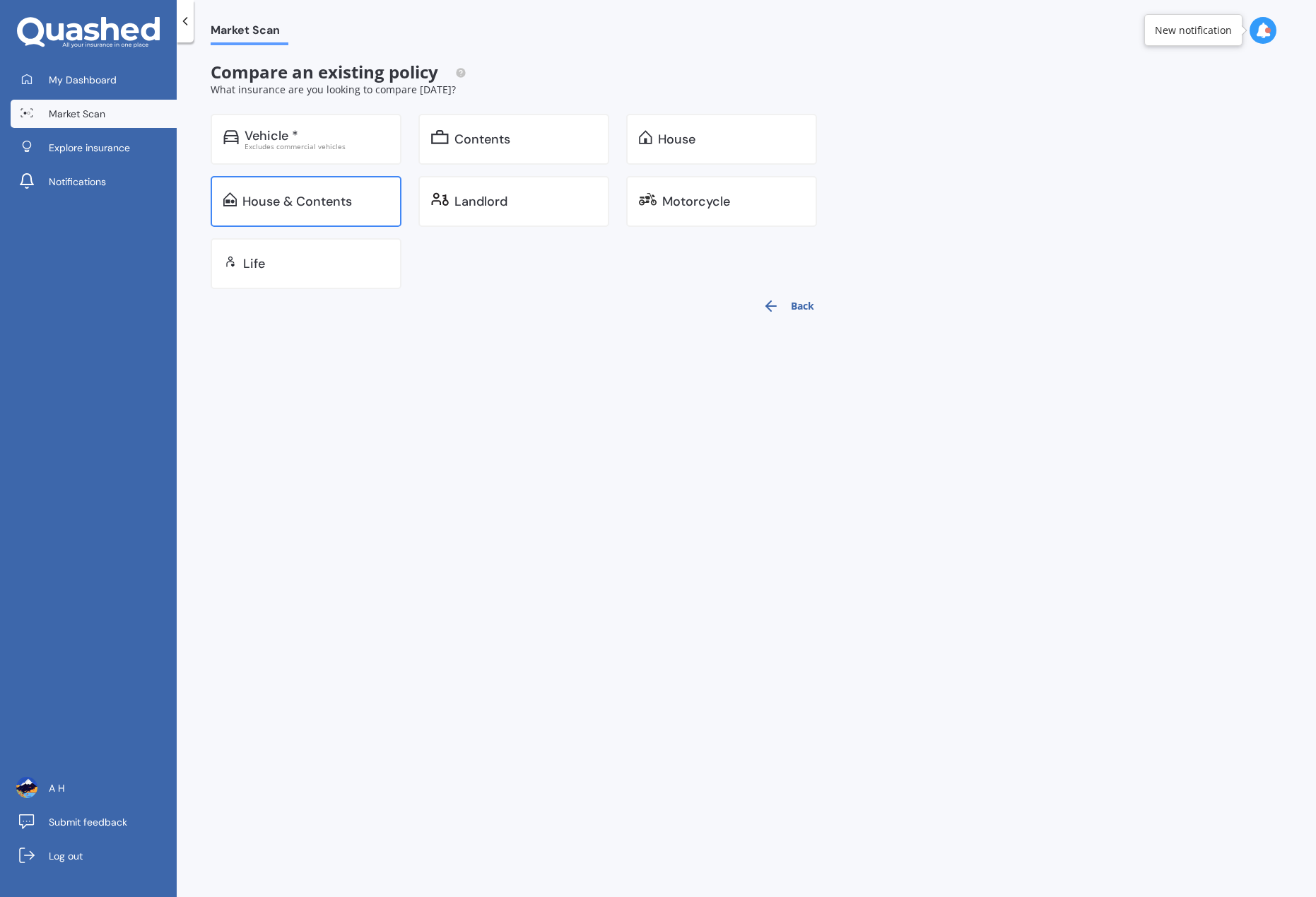
click at [309, 206] on div "House & Contents" at bounding box center [297, 202] width 109 height 14
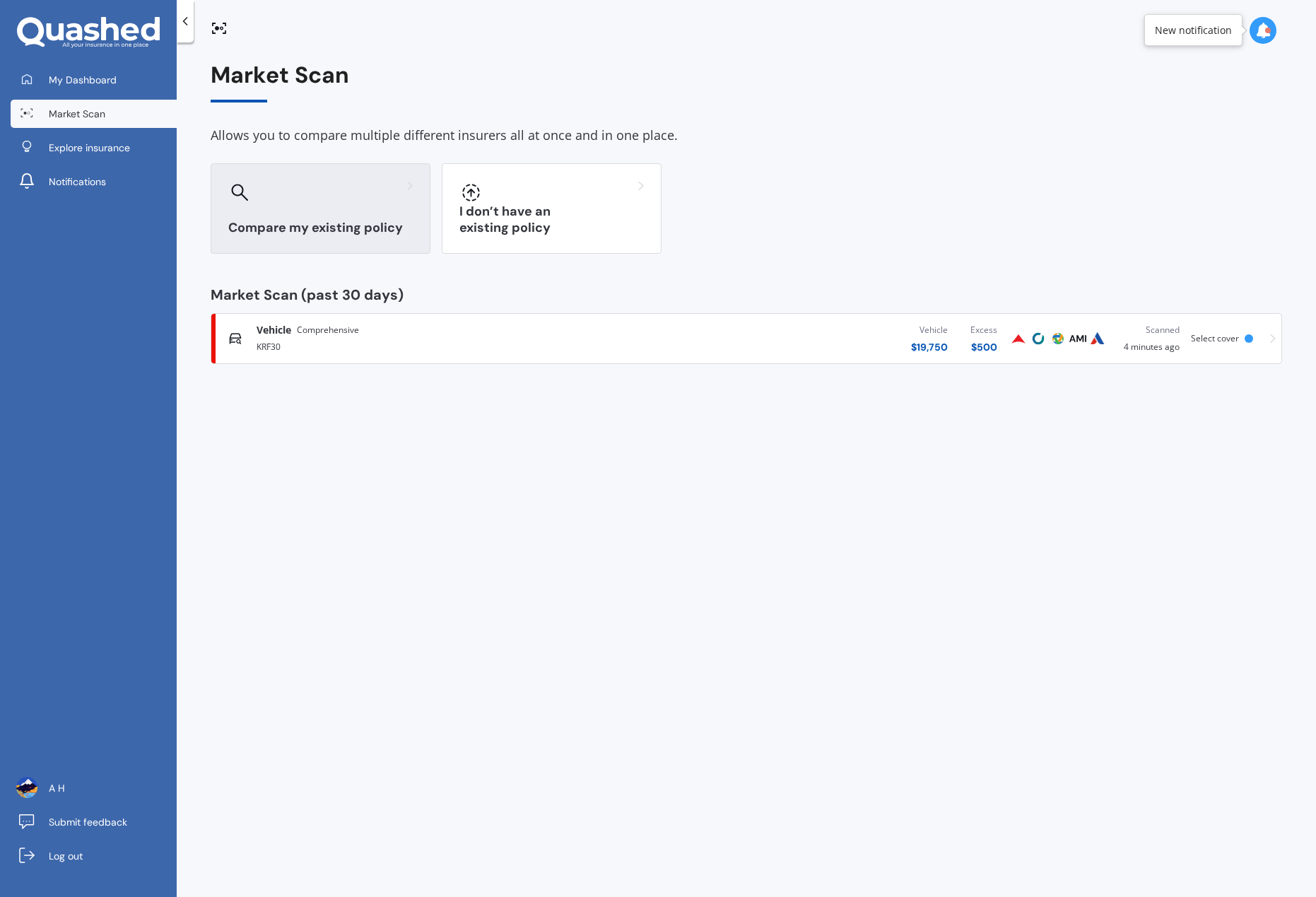
click at [303, 210] on div "Compare my existing policy" at bounding box center [320, 209] width 220 height 91
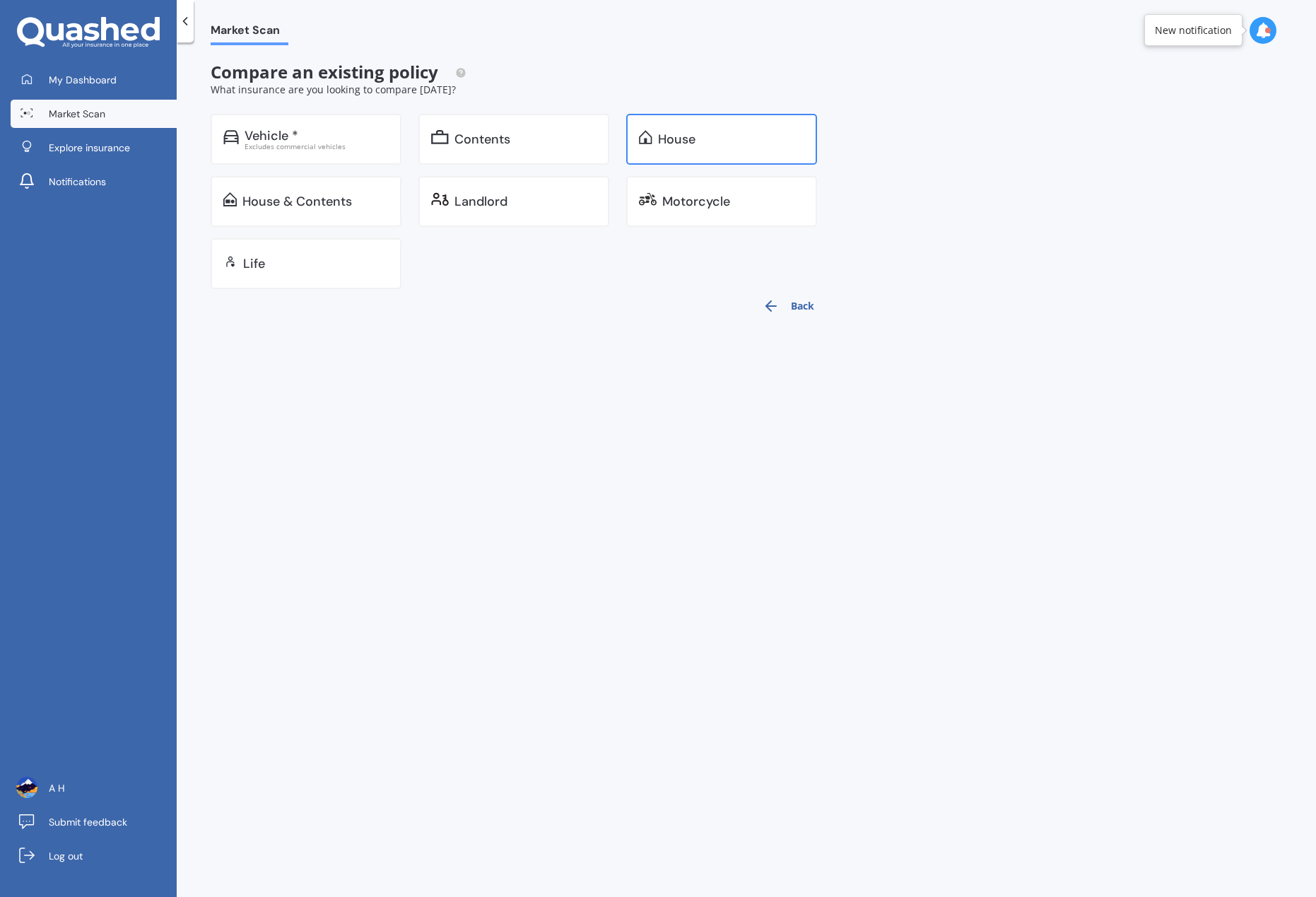
click at [731, 132] on div "House" at bounding box center [730, 139] width 146 height 14
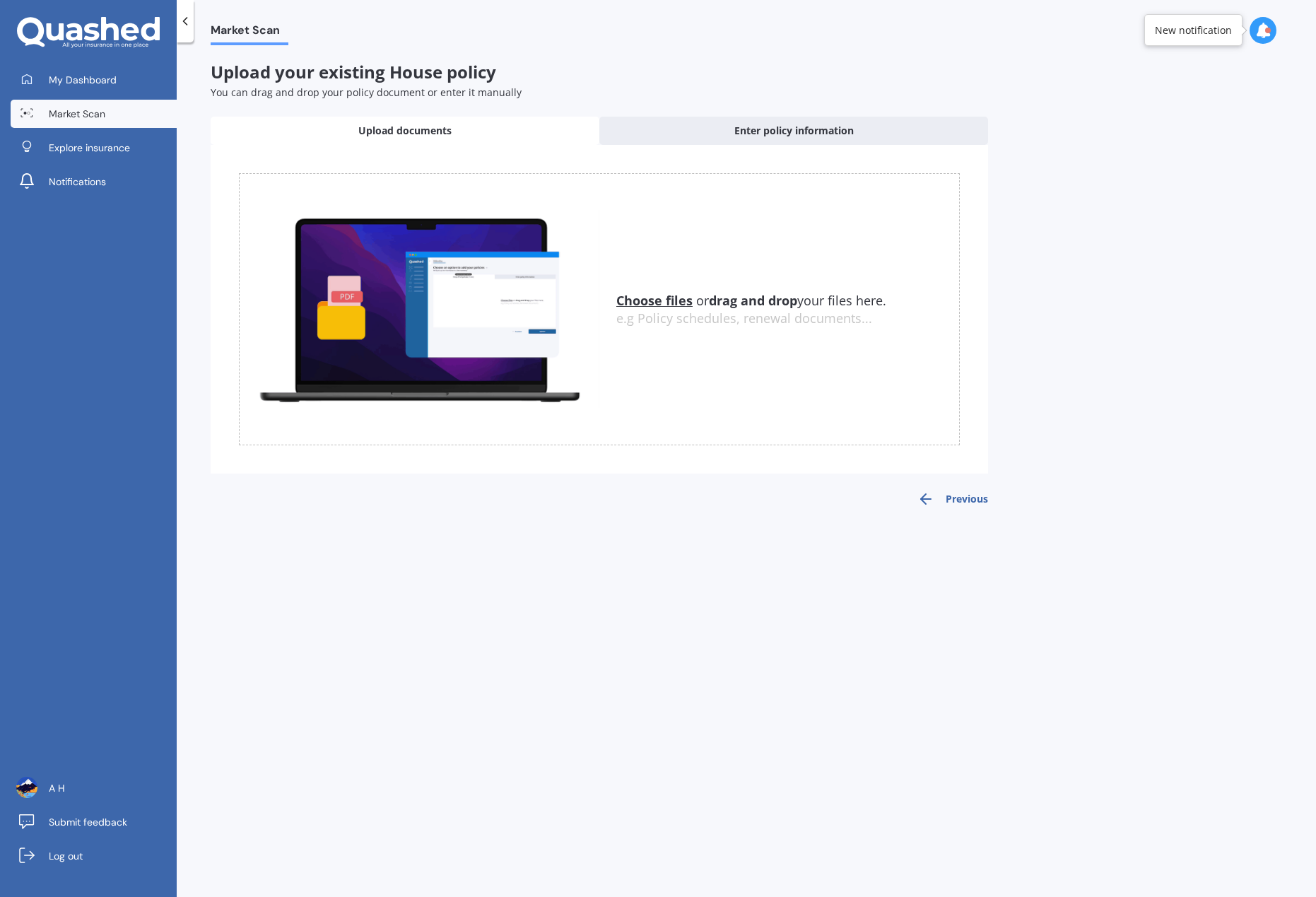
click at [651, 301] on u "Choose files" at bounding box center [654, 300] width 76 height 17
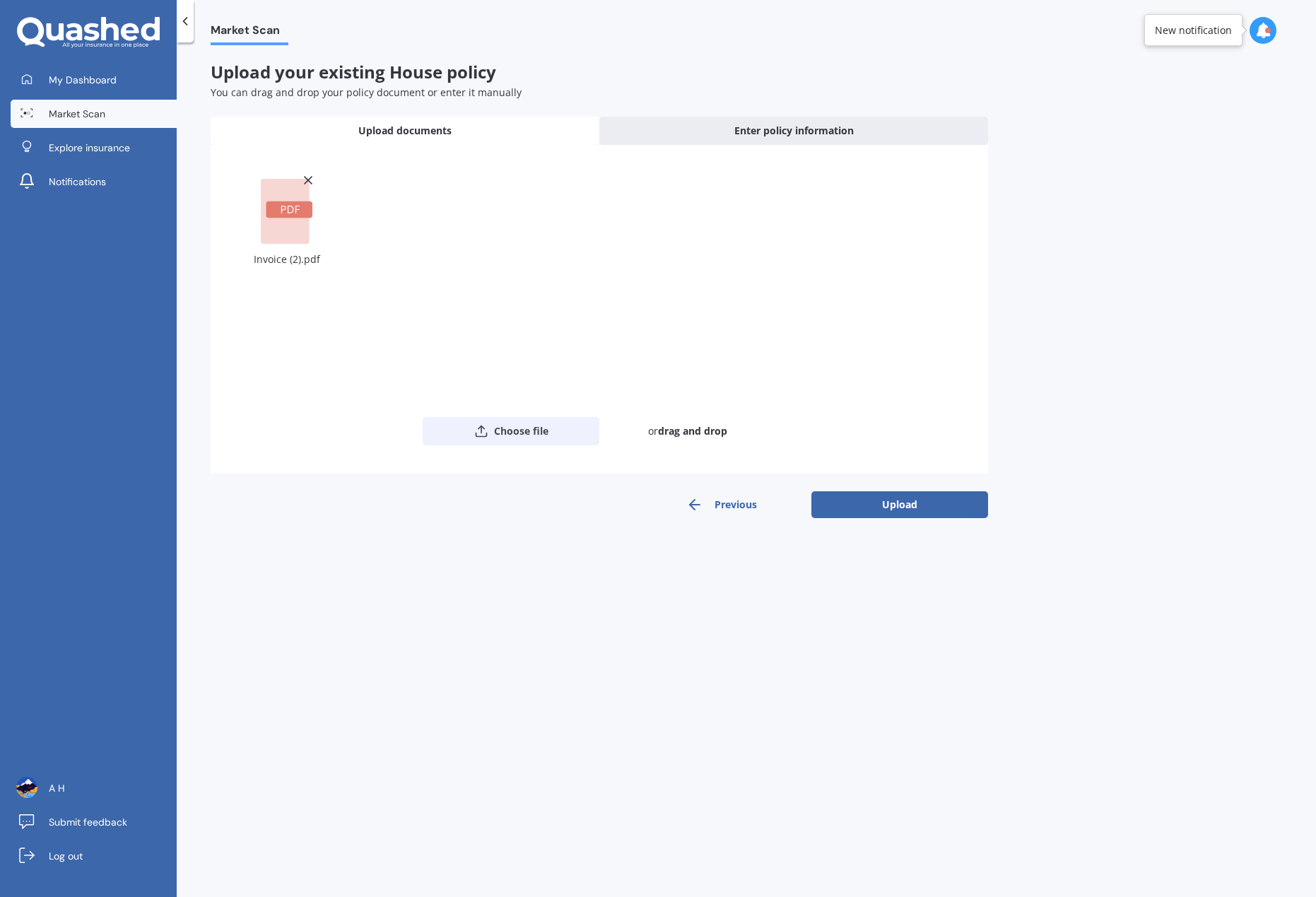
click at [534, 435] on button "Choose file" at bounding box center [511, 431] width 176 height 28
click at [917, 509] on button "Upload" at bounding box center [899, 504] width 176 height 27
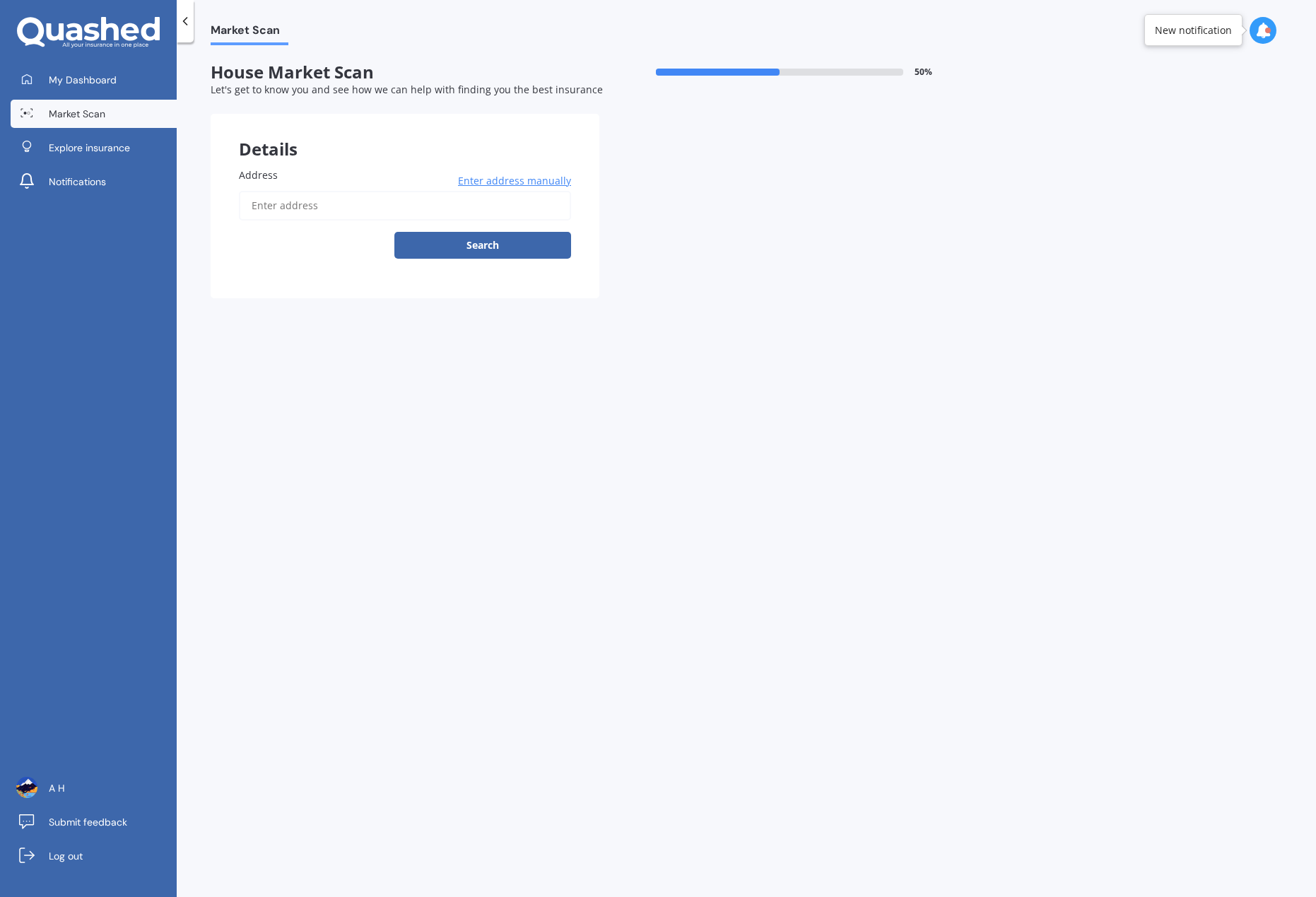
click at [334, 210] on input "Address" at bounding box center [405, 205] width 332 height 30
type input "[STREET_ADDRESS]"
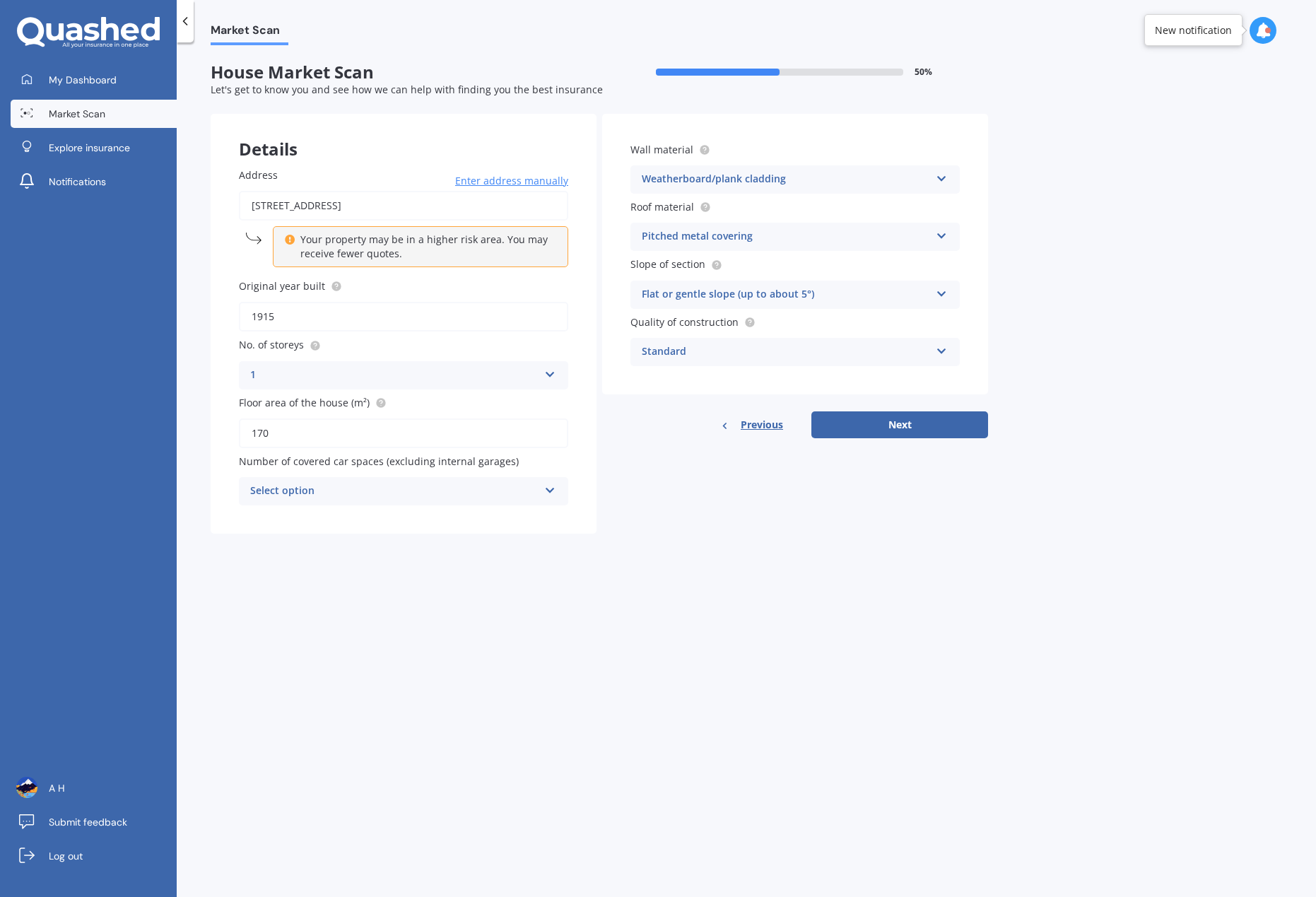
click at [320, 486] on div "Select option" at bounding box center [394, 491] width 288 height 17
click at [307, 519] on div "0" at bounding box center [403, 518] width 327 height 25
click at [846, 432] on button "Next" at bounding box center [899, 424] width 176 height 27
select select "11"
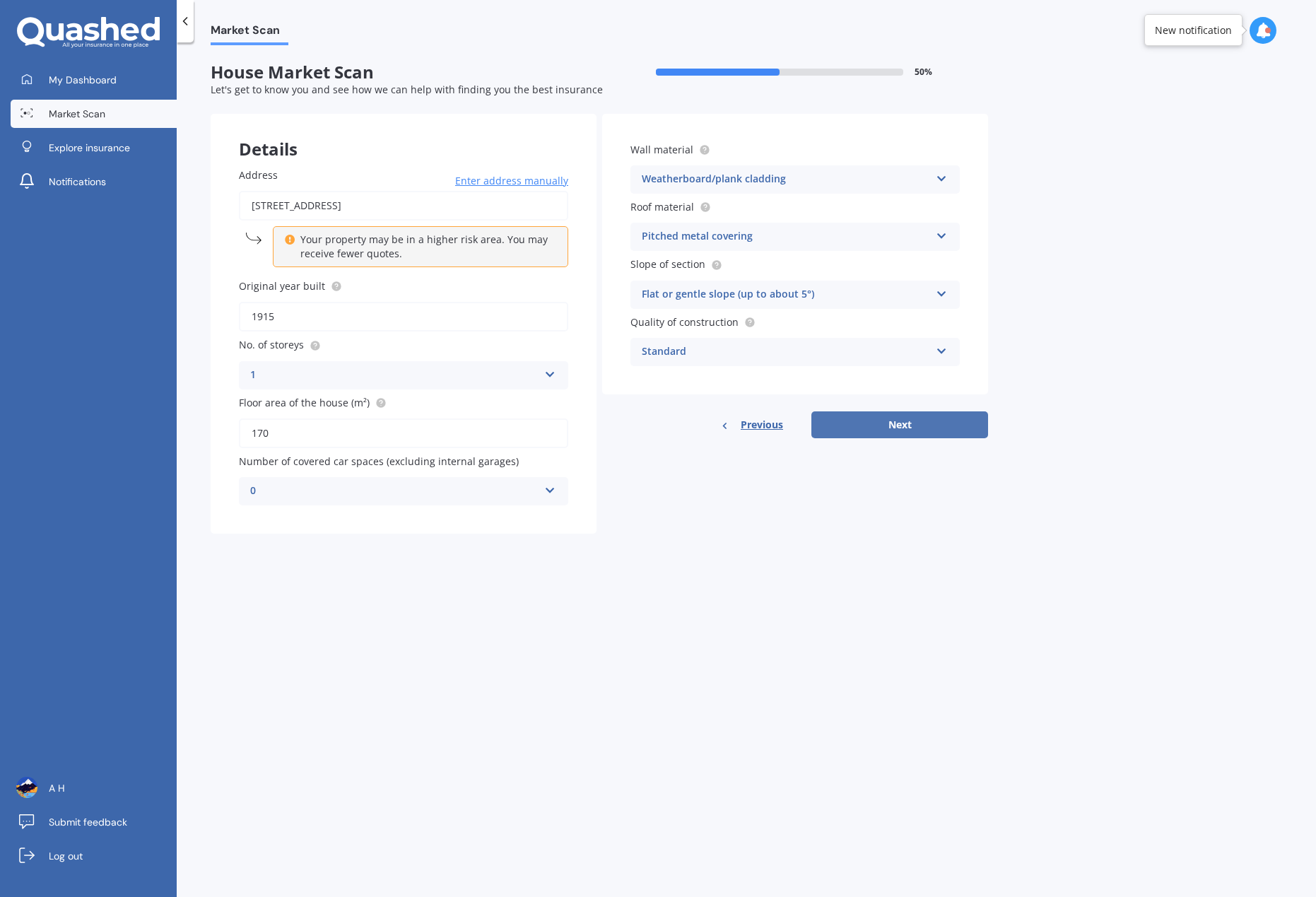
select select "1984"
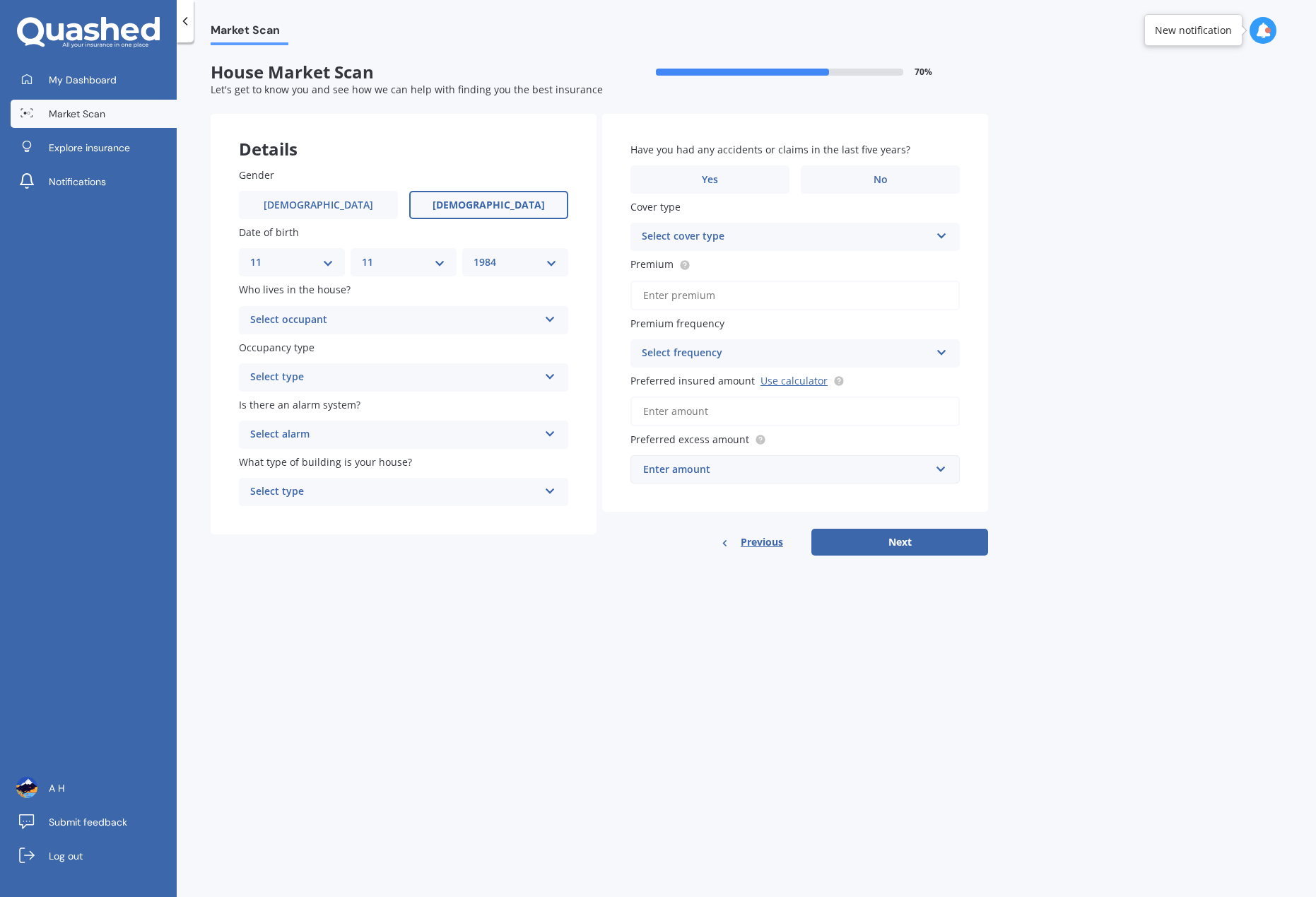
click at [353, 312] on div "Select occupant" at bounding box center [394, 320] width 288 height 17
click at [317, 347] on div "Owner" at bounding box center [403, 348] width 327 height 25
click at [322, 368] on div "Select type Permanent Holiday (without tenancy)" at bounding box center [403, 377] width 329 height 28
click at [317, 402] on div "Permanent" at bounding box center [403, 404] width 327 height 25
click at [327, 425] on div "Select alarm Yes, monitored Yes, not monitored No" at bounding box center [403, 434] width 329 height 28
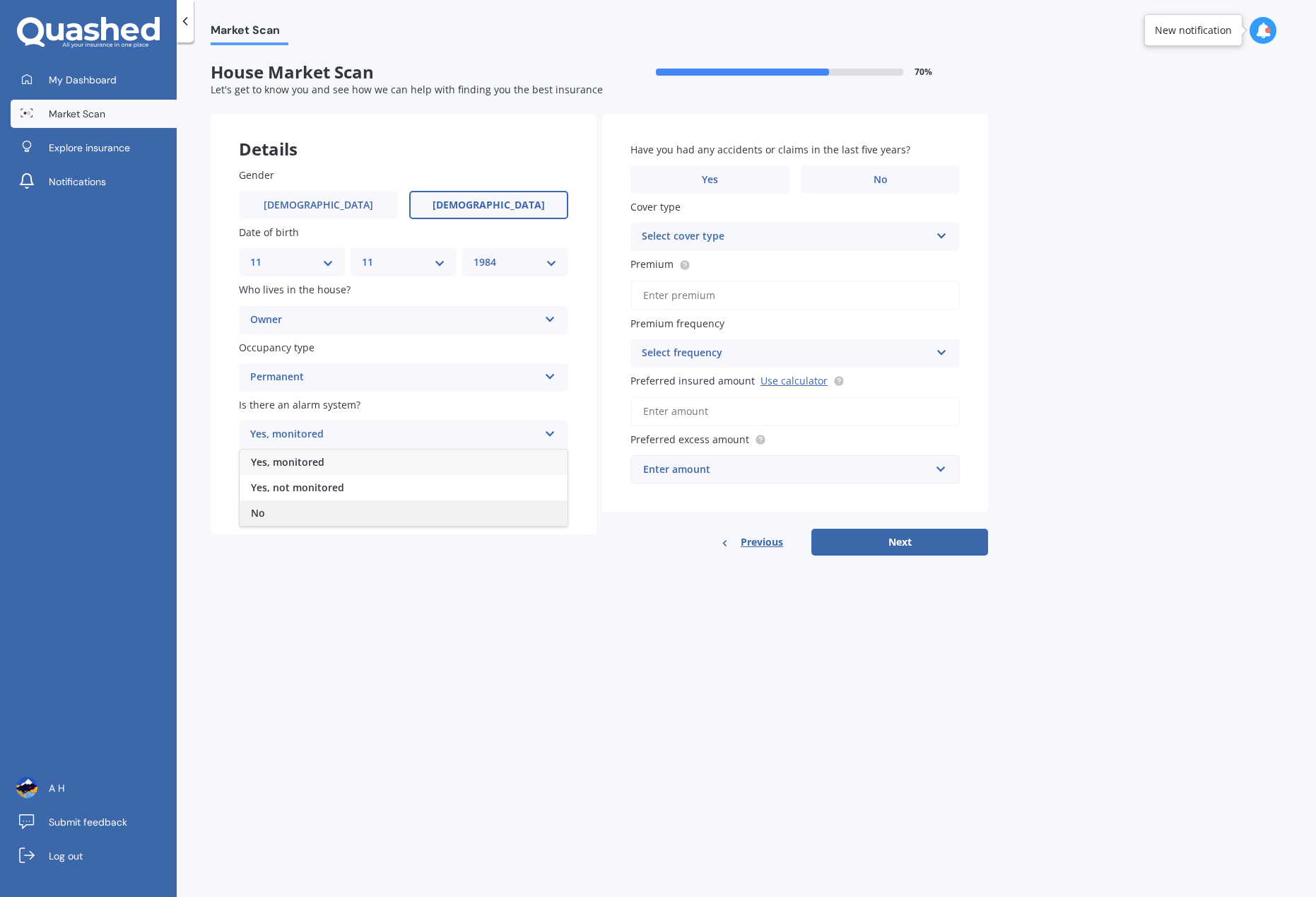
click at [318, 507] on div "No" at bounding box center [403, 513] width 327 height 25
click at [333, 485] on div "Select type" at bounding box center [394, 491] width 288 height 17
click at [324, 516] on div "Freestanding" at bounding box center [403, 519] width 327 height 25
click at [750, 183] on label "Yes" at bounding box center [710, 179] width 159 height 28
click at [0, 0] on input "Yes" at bounding box center [0, 0] width 0 height 0
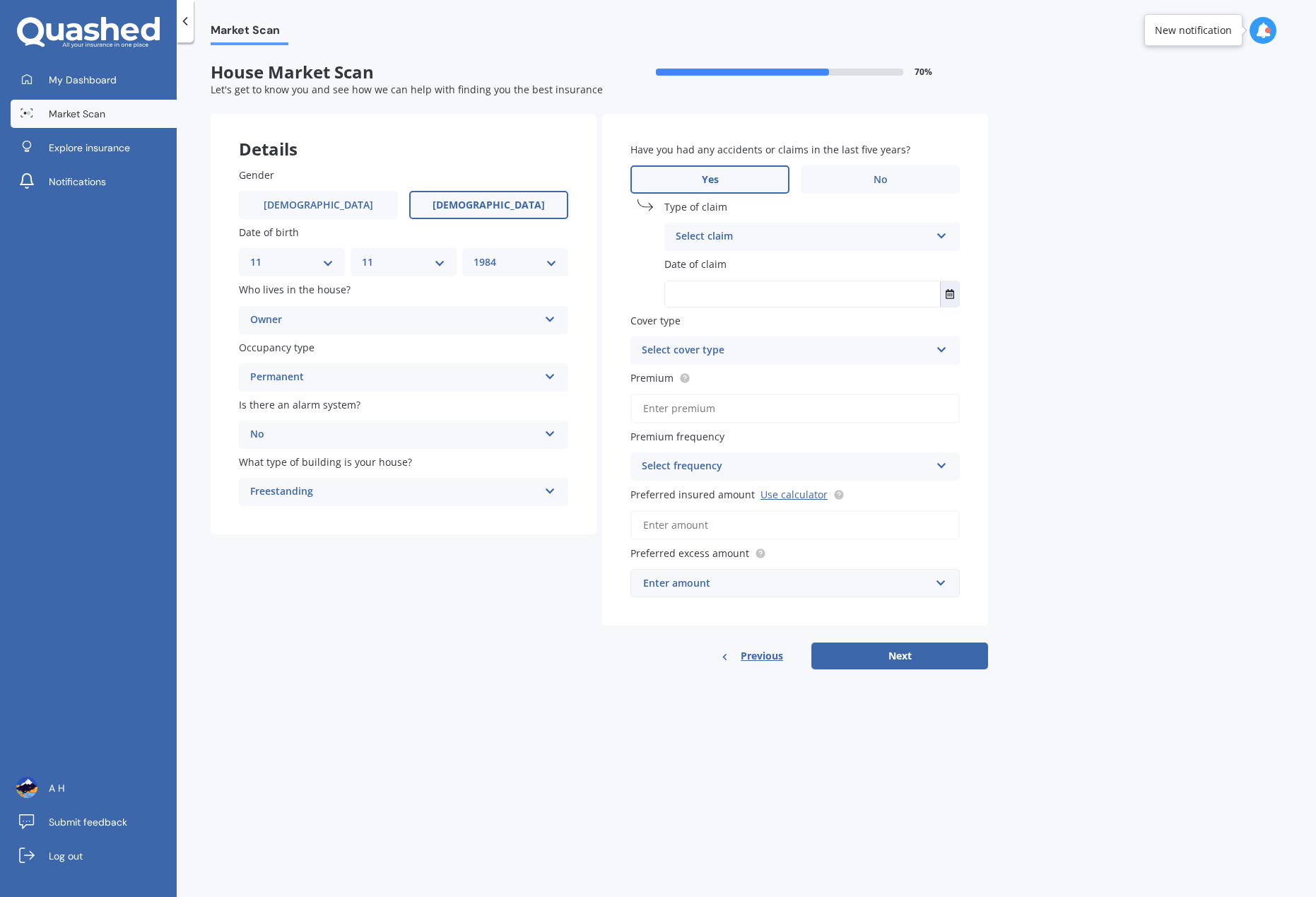
click at [731, 235] on div "Select claim" at bounding box center [803, 236] width 254 height 17
click at [728, 266] on span "Accidental damage" at bounding box center [721, 264] width 91 height 13
click at [721, 297] on input "text" at bounding box center [802, 293] width 275 height 25
click at [954, 291] on icon "Select date" at bounding box center [950, 293] width 9 height 10
click at [707, 326] on button "[DATE]" at bounding box center [704, 329] width 61 height 25
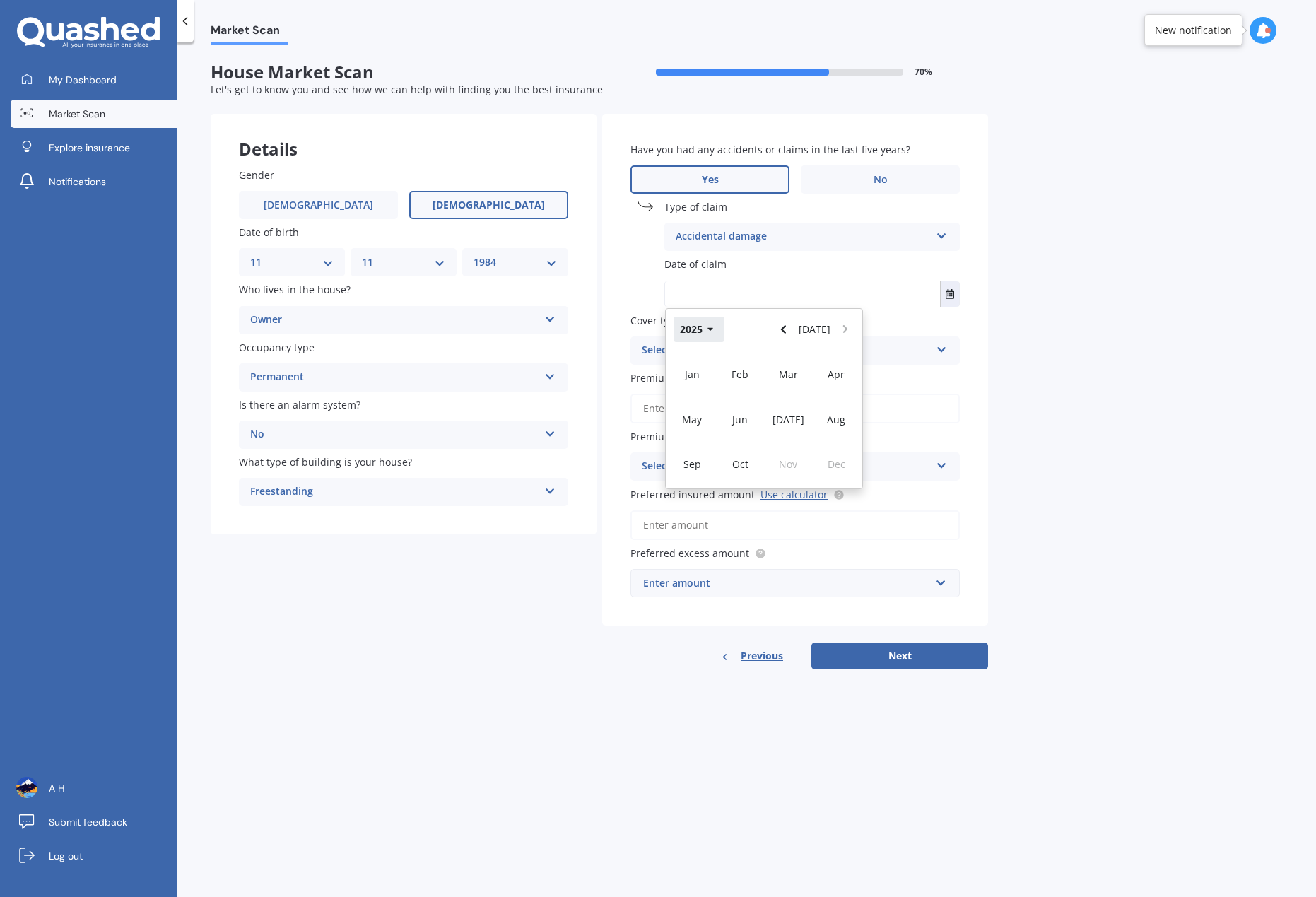
click at [715, 328] on button "2025" at bounding box center [699, 329] width 51 height 25
click at [694, 432] on span "2023" at bounding box center [692, 438] width 23 height 13
click at [739, 419] on span "Jun" at bounding box center [740, 419] width 16 height 13
click at [784, 417] on div "09" at bounding box center [791, 406] width 28 height 23
type input "[DATE]"
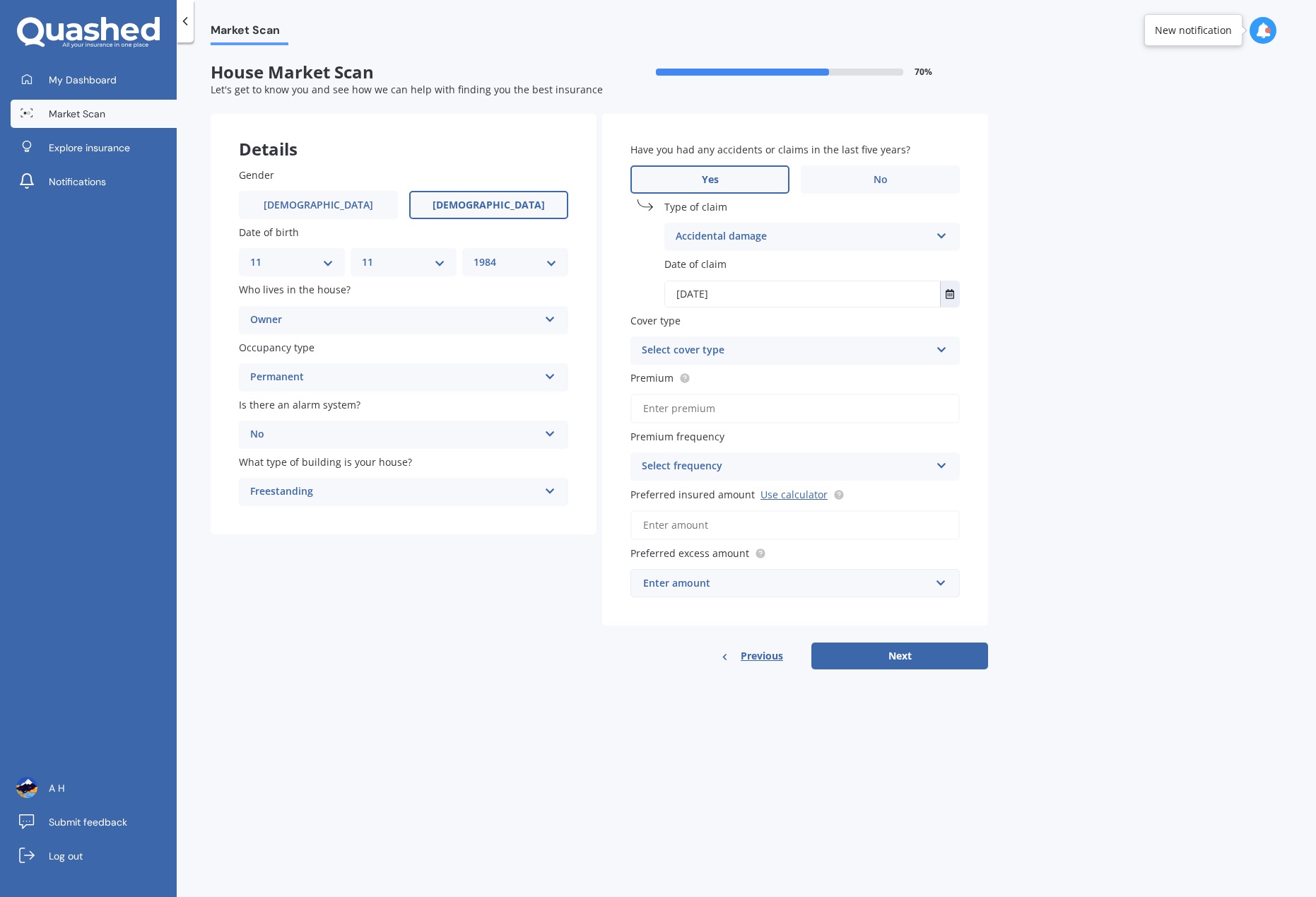
click at [765, 368] on div "Have you had any accidents or claims in the last five years? Yes No Type of cla…" at bounding box center [795, 369] width 386 height 512
click at [768, 344] on div "Select cover type" at bounding box center [786, 350] width 288 height 17
click at [754, 354] on div "High" at bounding box center [786, 350] width 288 height 17
click at [742, 348] on div "Select cover type" at bounding box center [789, 350] width 281 height 16
click at [731, 377] on div "High" at bounding box center [795, 377] width 327 height 25
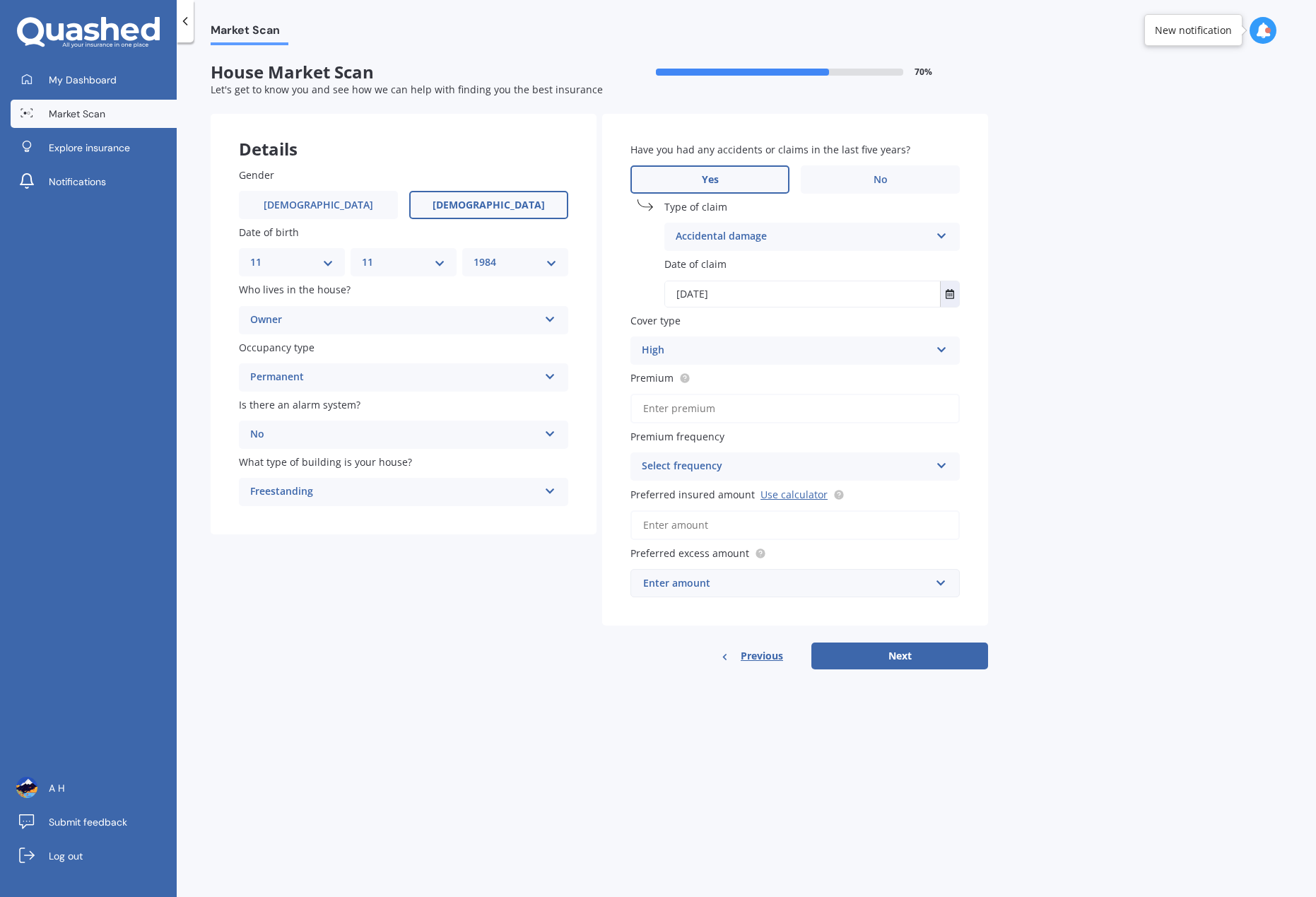
click at [723, 406] on input "Premium" at bounding box center [795, 409] width 329 height 30
click at [701, 408] on input "Premium" at bounding box center [795, 409] width 329 height 30
type input "$5,000.26"
click at [702, 467] on div "Select frequency" at bounding box center [786, 466] width 288 height 17
click at [676, 494] on div "Yearly" at bounding box center [795, 493] width 327 height 25
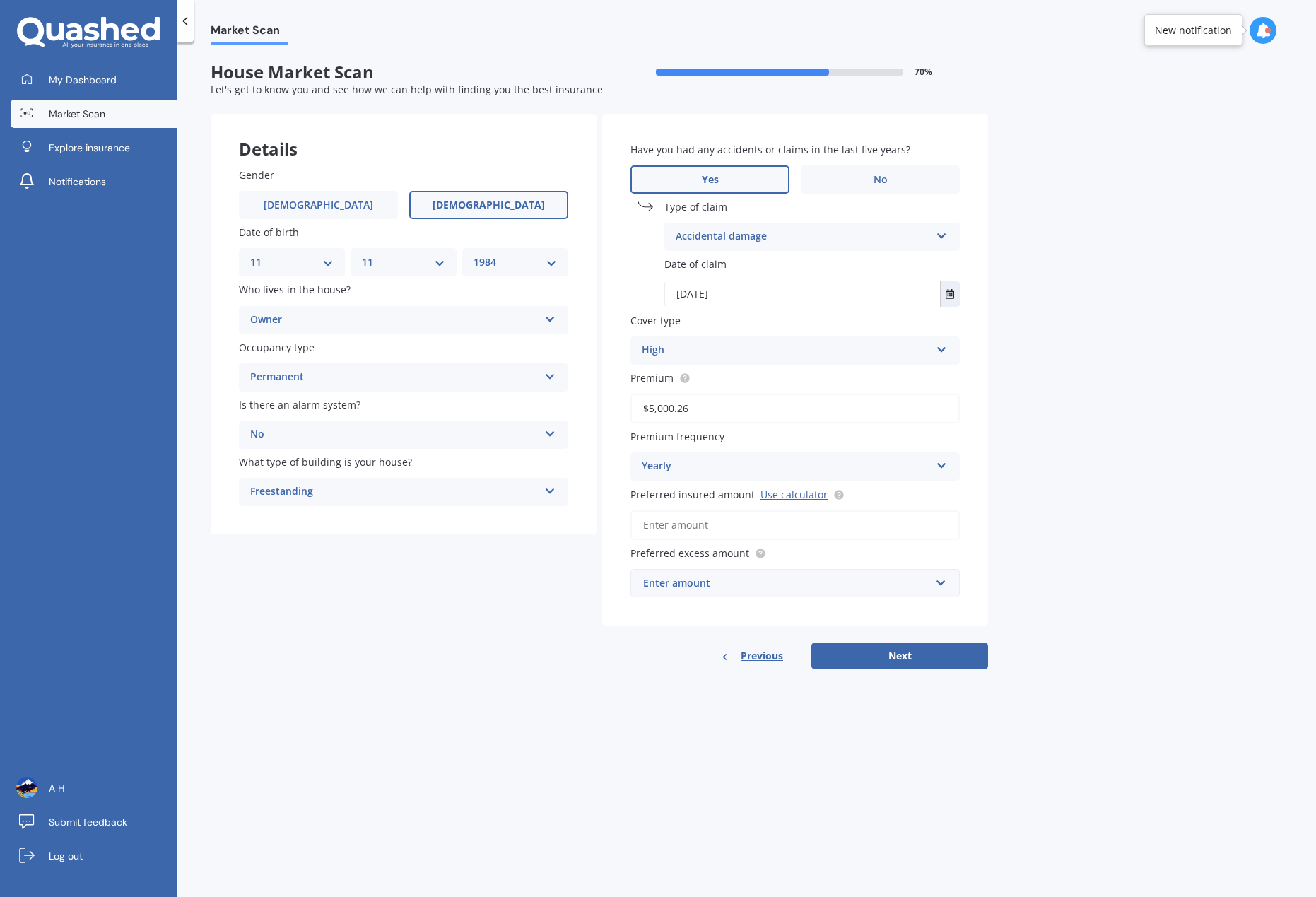
click at [668, 524] on input "Preferred insured amount Use calculator" at bounding box center [795, 525] width 329 height 30
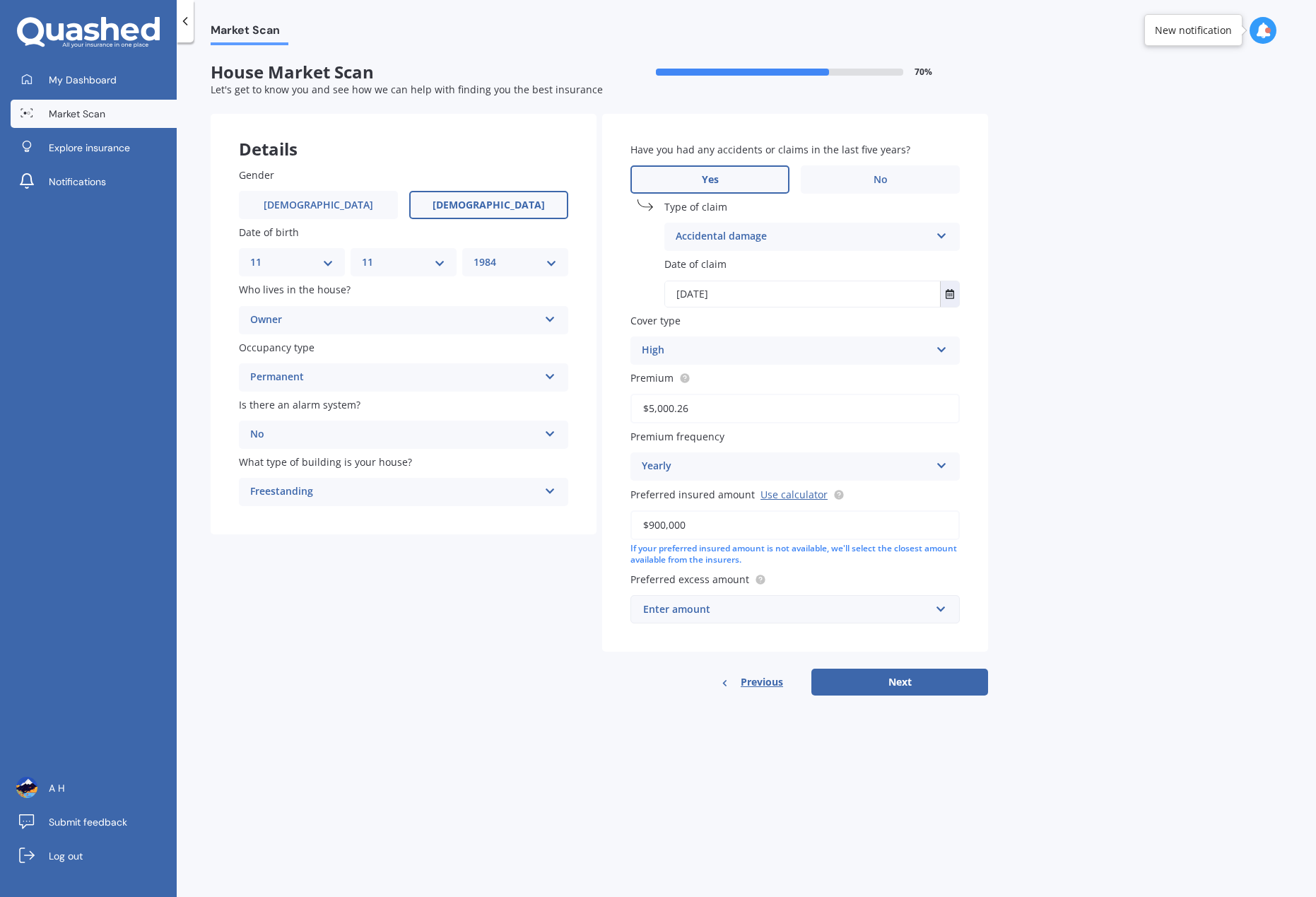
type input "$900,000"
click at [572, 707] on div "Market Scan House Market Scan 70 % Let's get to know you and see how we can hel…" at bounding box center [746, 473] width 1139 height 854
click at [734, 604] on div "Enter amount" at bounding box center [786, 610] width 287 height 16
click at [448, 670] on div "Details Gender [DEMOGRAPHIC_DATA] [DEMOGRAPHIC_DATA] Date of birth DD 01 02 03 …" at bounding box center [599, 404] width 777 height 583
click at [728, 605] on div "$300" at bounding box center [786, 610] width 287 height 16
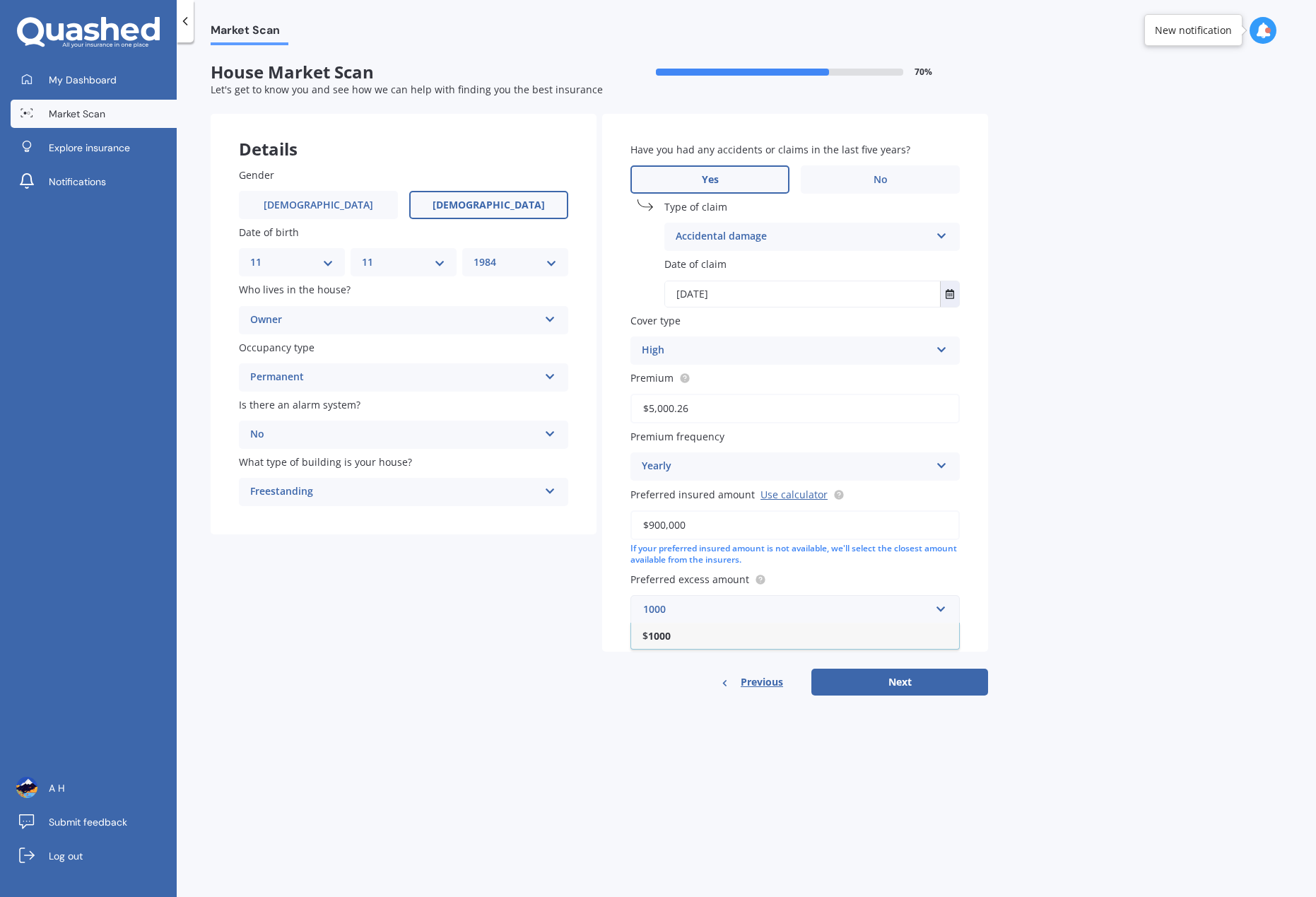
type input "1000"
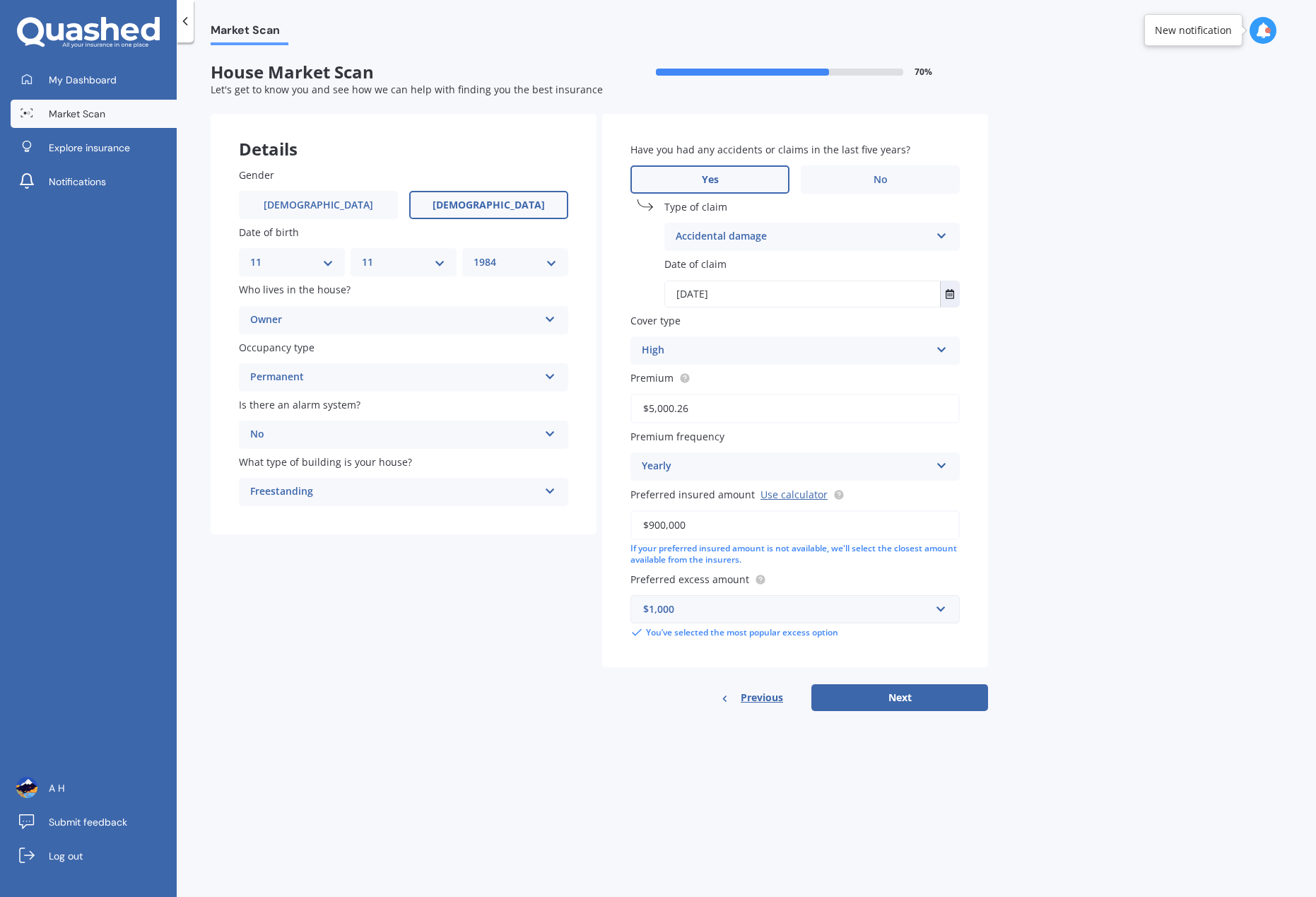
click at [777, 776] on div "Market Scan House Market Scan 70 % Let's get to know you and see how we can hel…" at bounding box center [746, 473] width 1139 height 854
click at [865, 683] on div "Have you had any accidents or claims in the last five years? Yes No Type of cla…" at bounding box center [795, 412] width 386 height 598
click at [875, 698] on button "Next" at bounding box center [899, 697] width 176 height 27
select select "11"
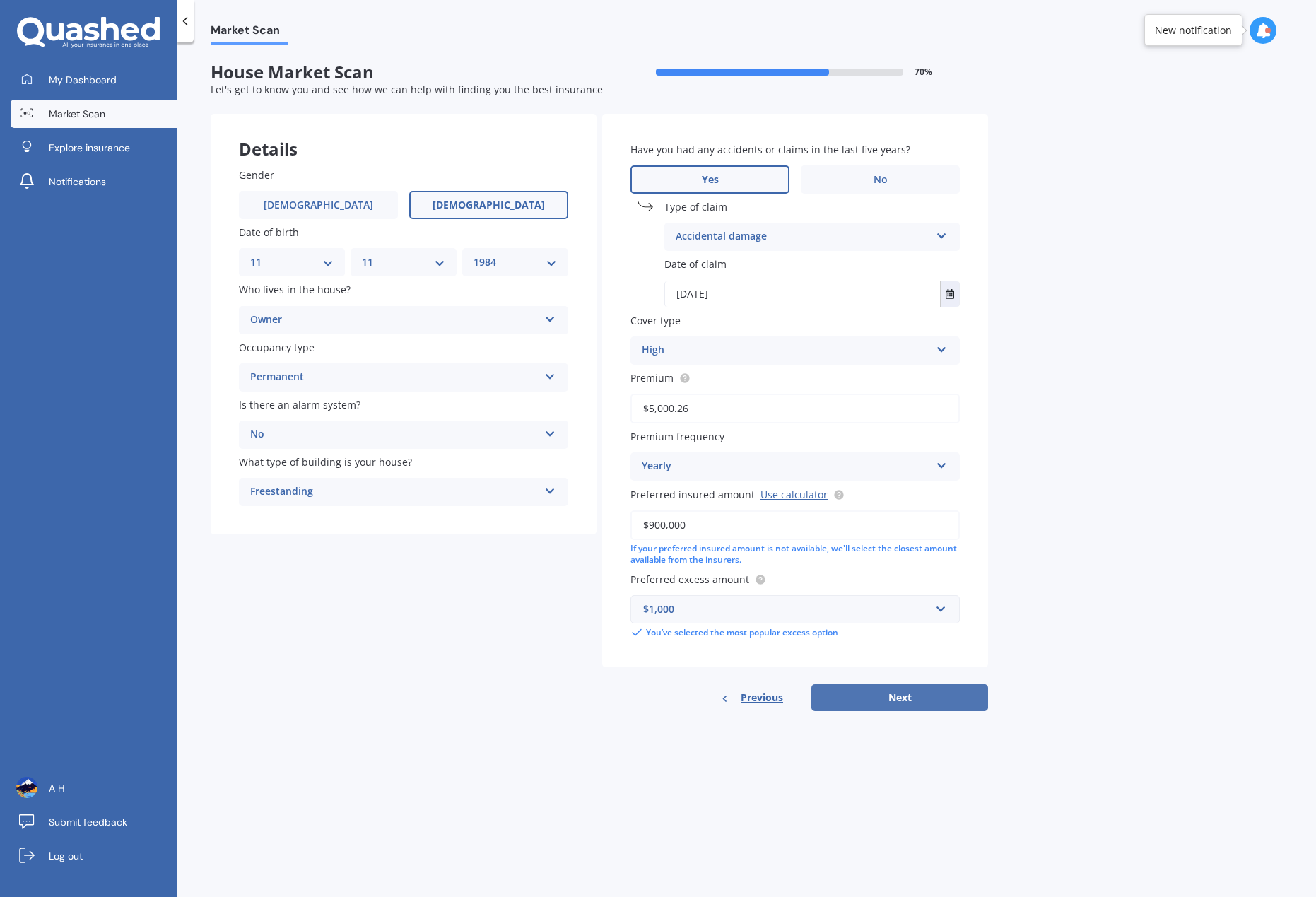
select select "1984"
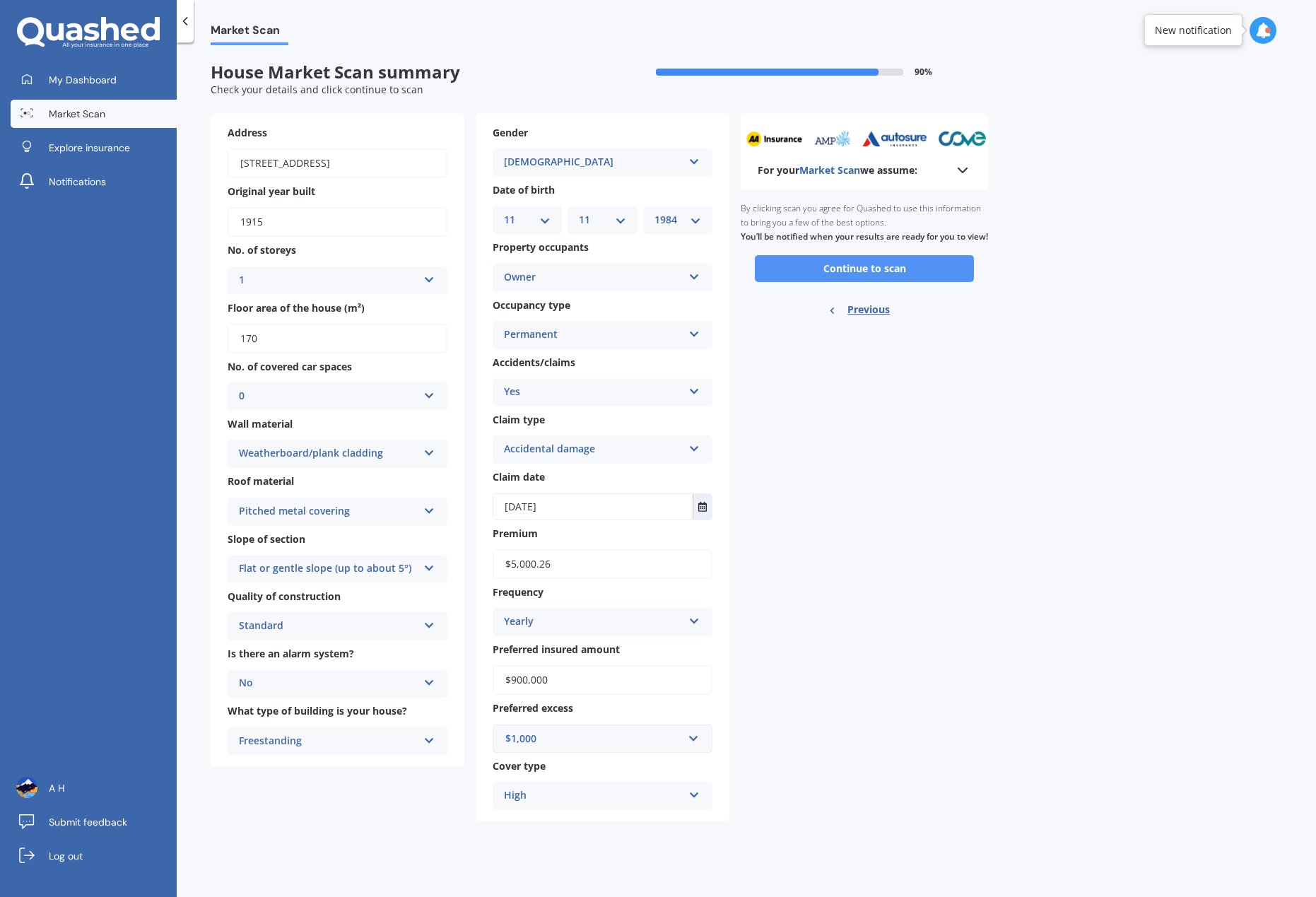
click at [909, 281] on button "Continue to scan" at bounding box center [864, 268] width 219 height 27
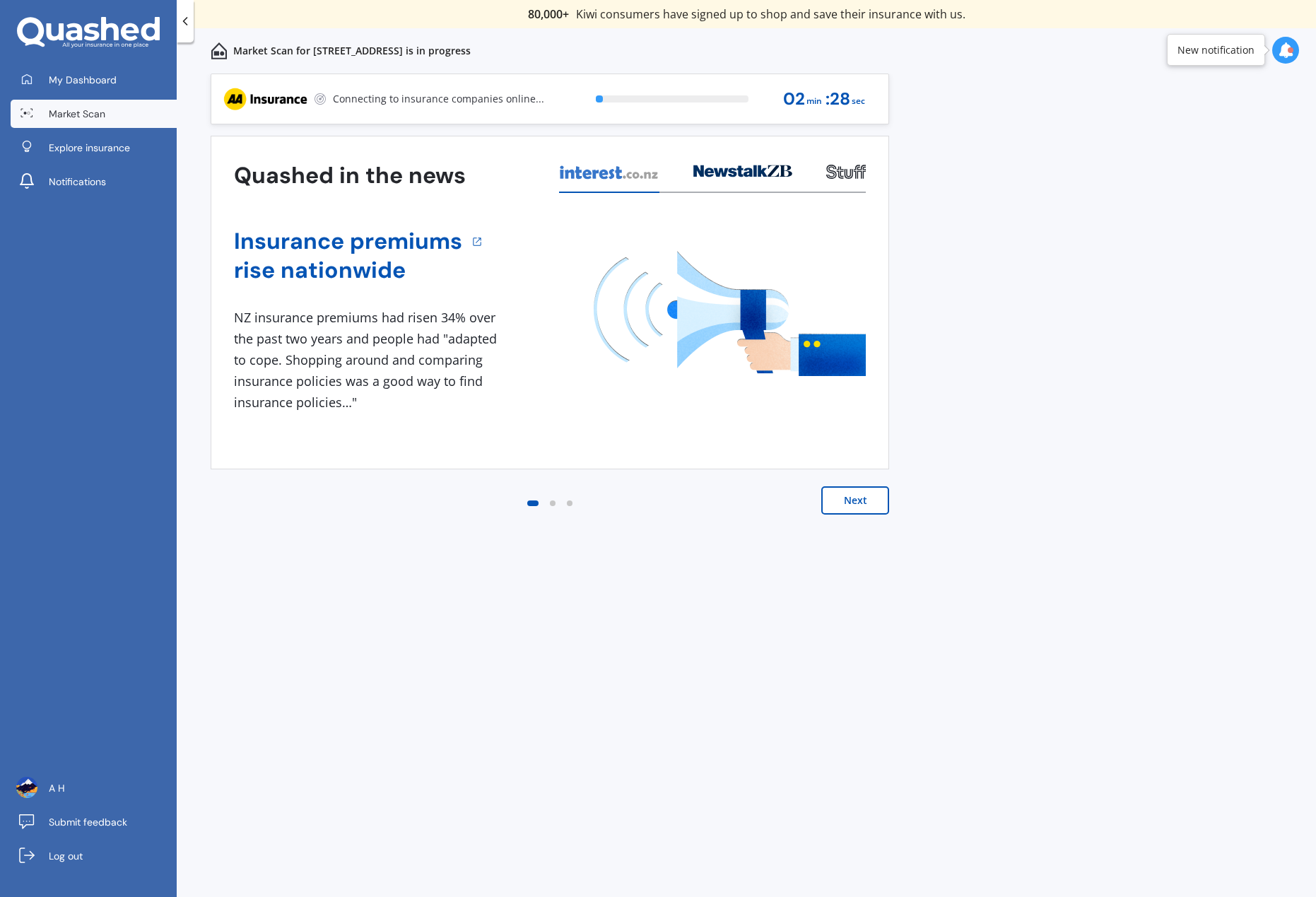
drag, startPoint x: 575, startPoint y: 24, endPoint x: 596, endPoint y: 42, distance: 27.7
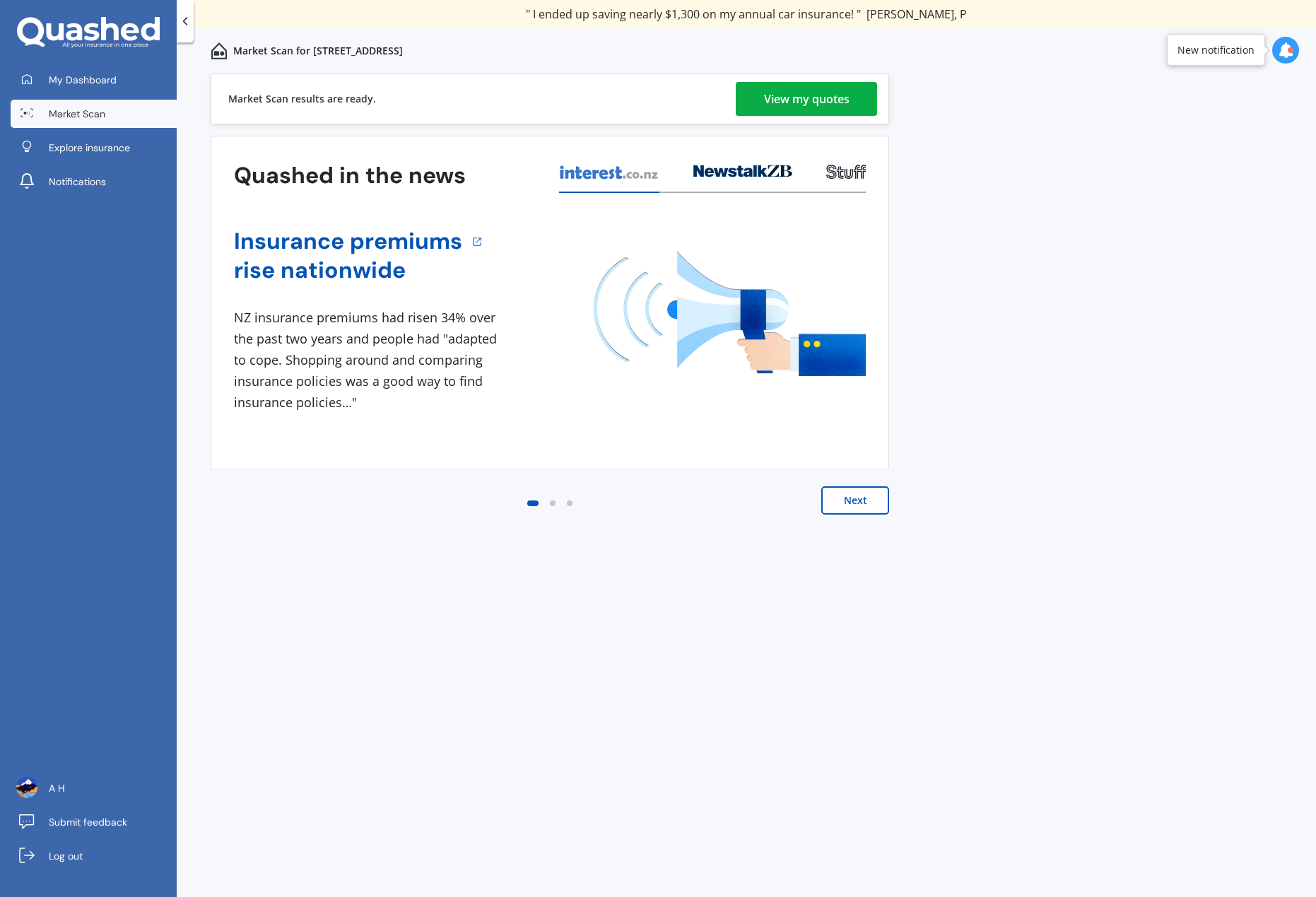
click at [792, 93] on div "View my quotes" at bounding box center [807, 99] width 86 height 34
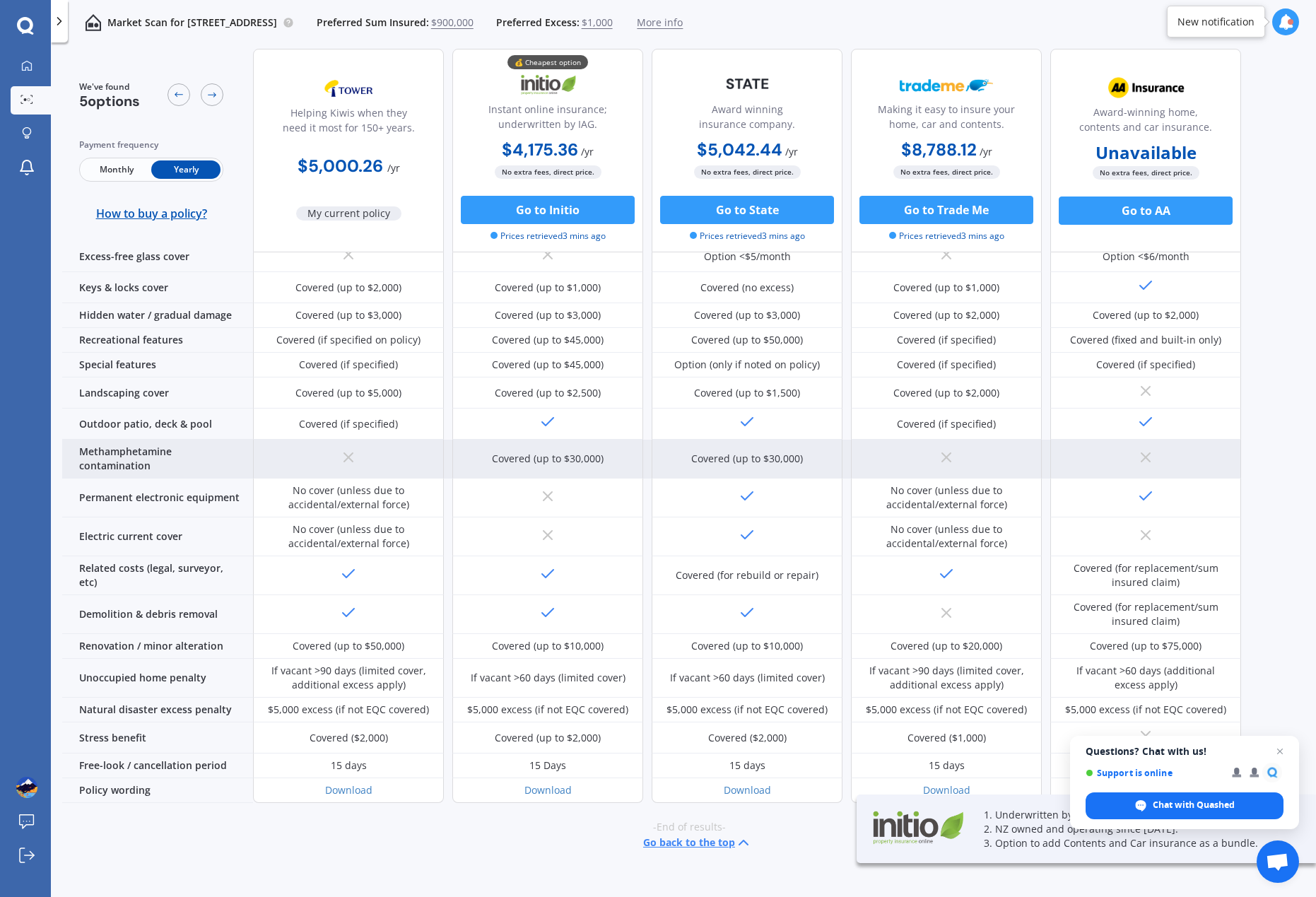
scroll to position [291, 0]
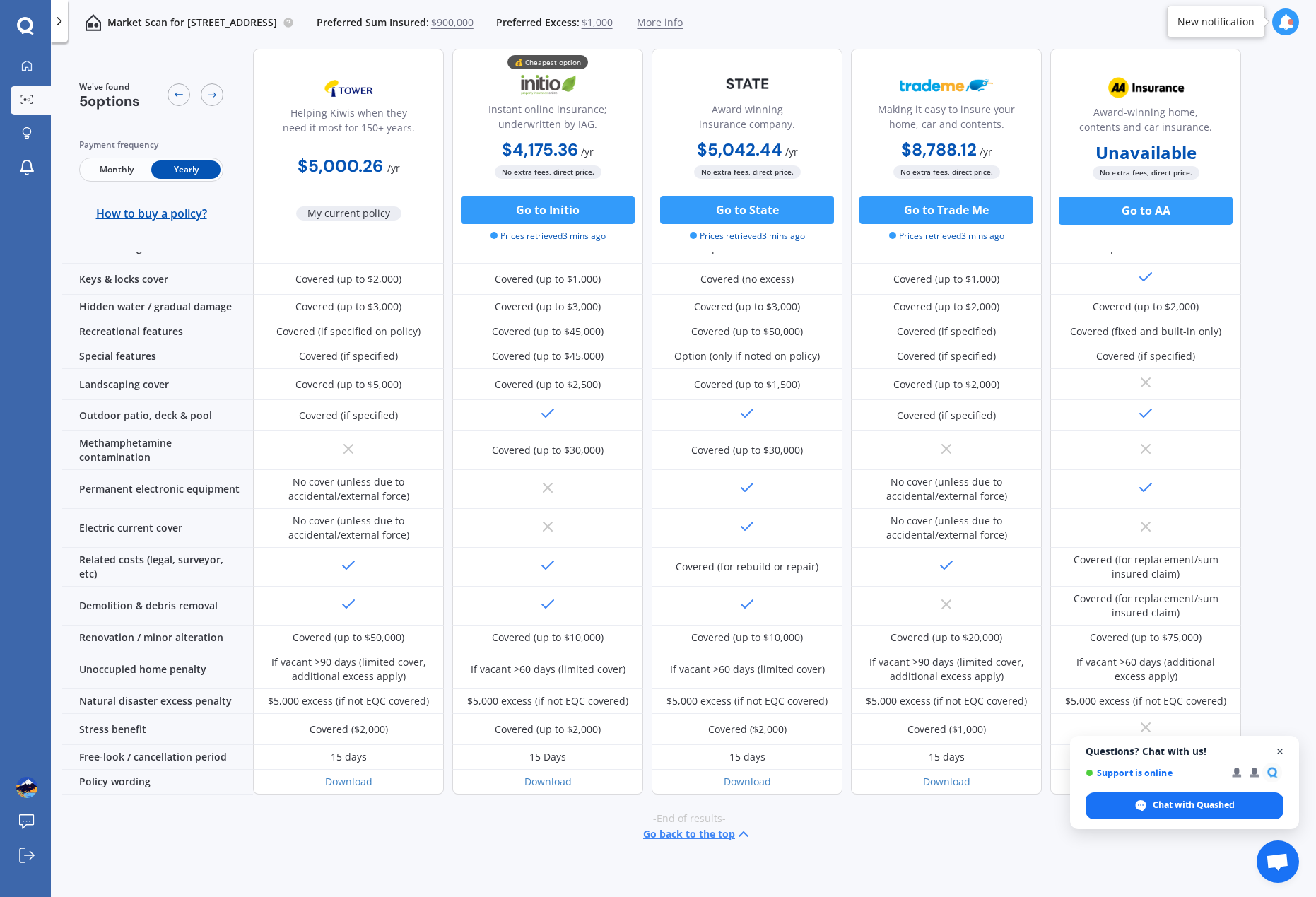
click at [1285, 753] on span "Close chat" at bounding box center [1280, 751] width 17 height 17
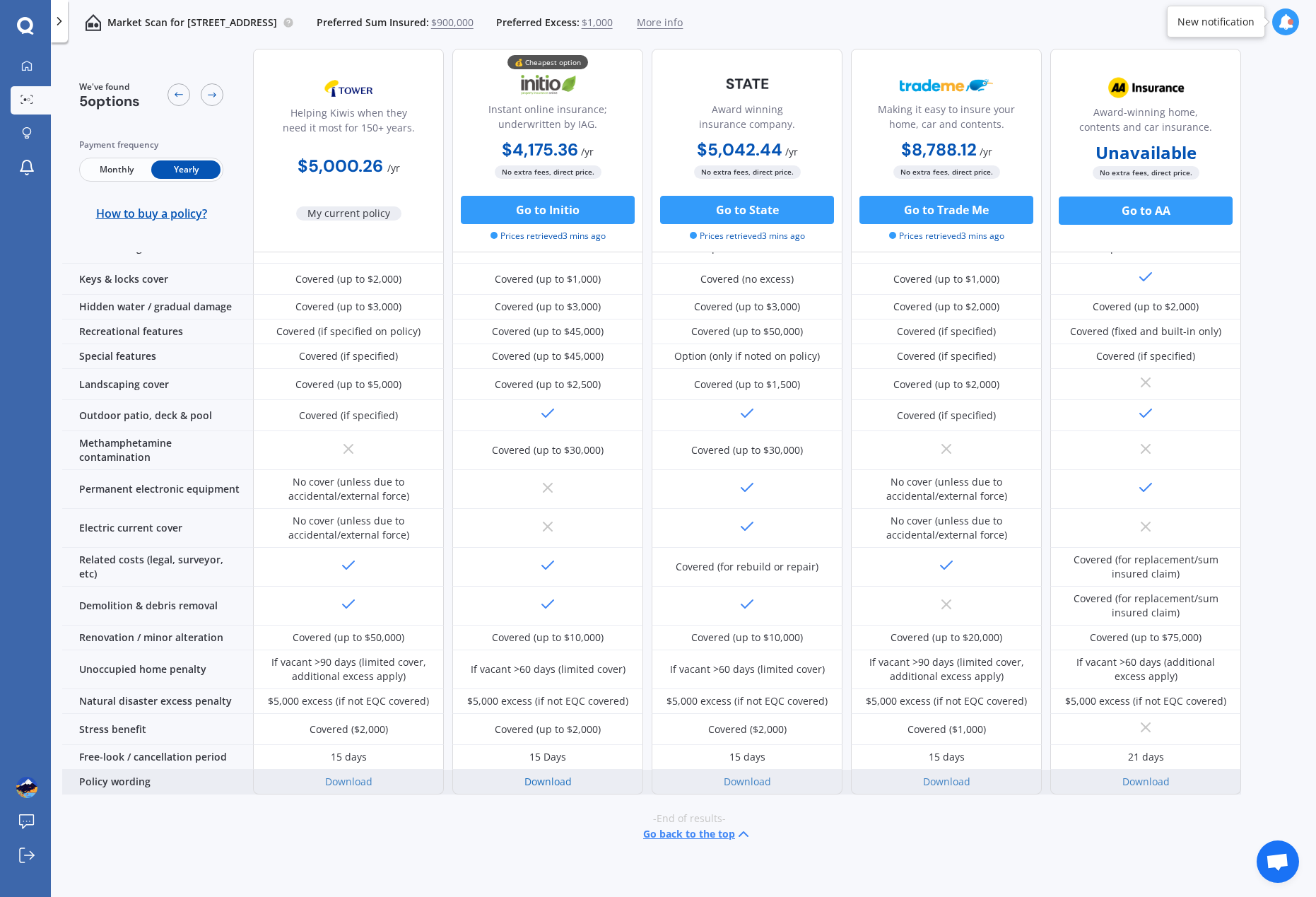
click at [554, 775] on link "Download" at bounding box center [548, 781] width 47 height 13
